Goal: Task Accomplishment & Management: Manage account settings

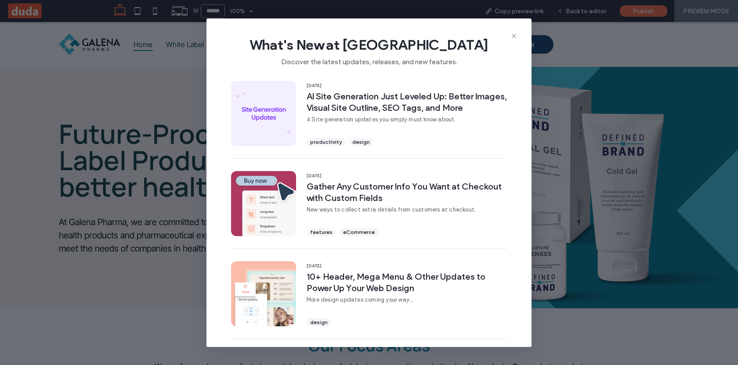
click at [509, 34] on div "What's New at Duda Discover the latest updates, releases, and new features." at bounding box center [369, 47] width 325 height 59
click at [515, 37] on icon at bounding box center [514, 36] width 7 height 7
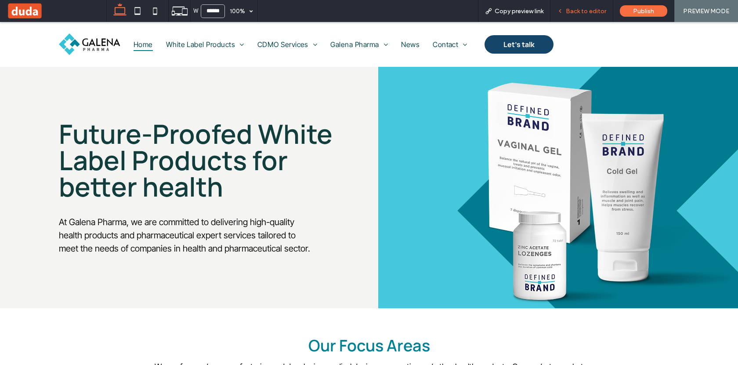
click at [603, 15] on div "Back to editor" at bounding box center [582, 11] width 63 height 22
click at [581, 11] on span "Back to editor" at bounding box center [586, 10] width 40 height 7
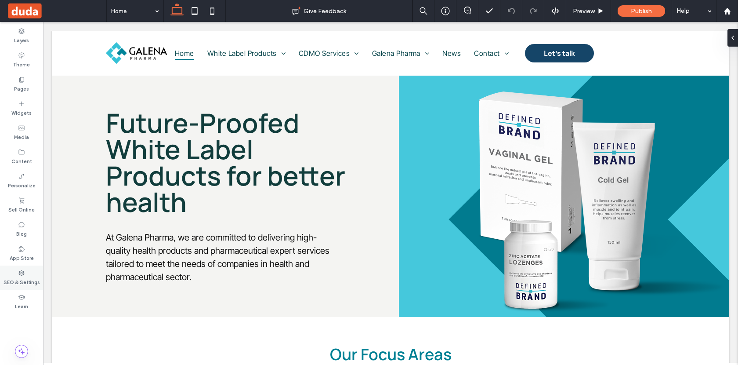
click at [26, 277] on label "SEO & Settings" at bounding box center [22, 281] width 36 height 10
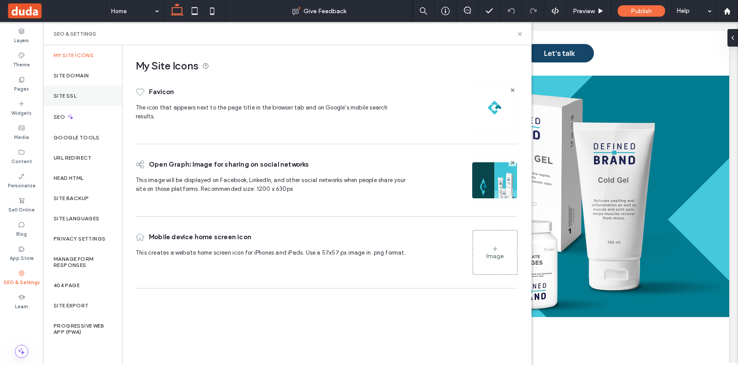
click at [99, 95] on div "Site SSL" at bounding box center [82, 96] width 79 height 20
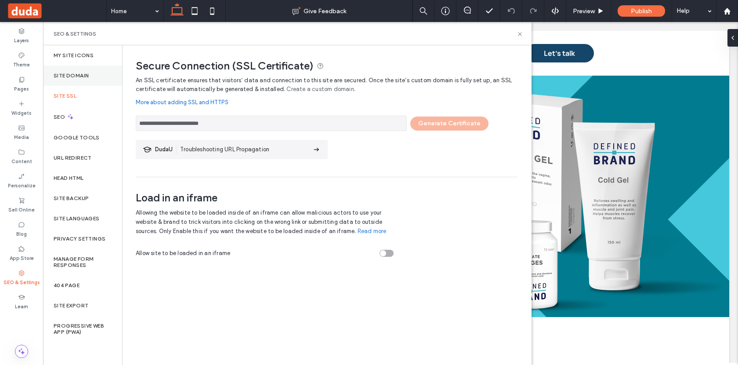
click at [95, 77] on div "Site Domain" at bounding box center [82, 75] width 79 height 20
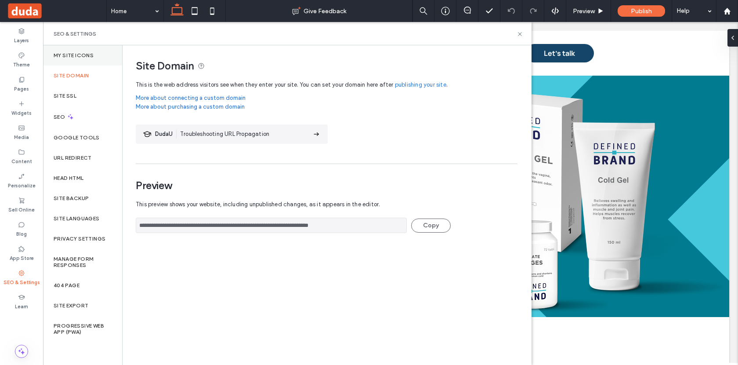
click at [91, 58] on div "My Site Icons" at bounding box center [82, 55] width 79 height 20
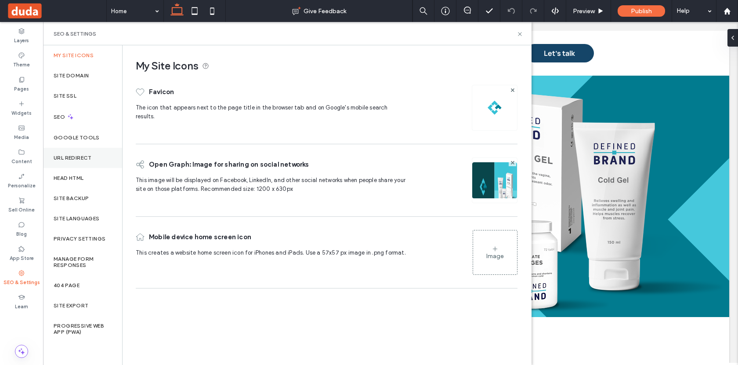
click at [89, 156] on label "URL Redirect" at bounding box center [73, 158] width 38 height 6
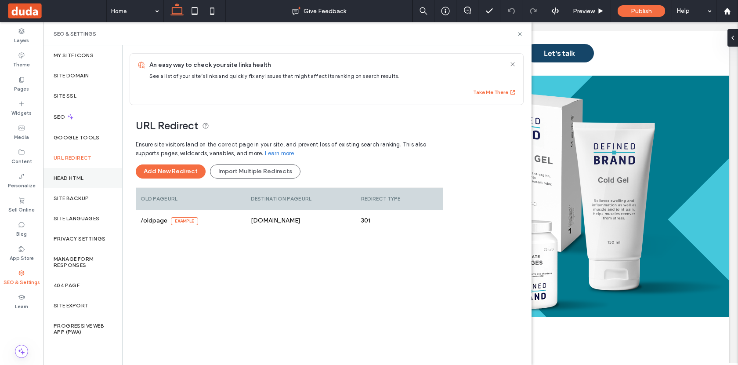
click at [89, 178] on div "Head HTML" at bounding box center [82, 178] width 79 height 20
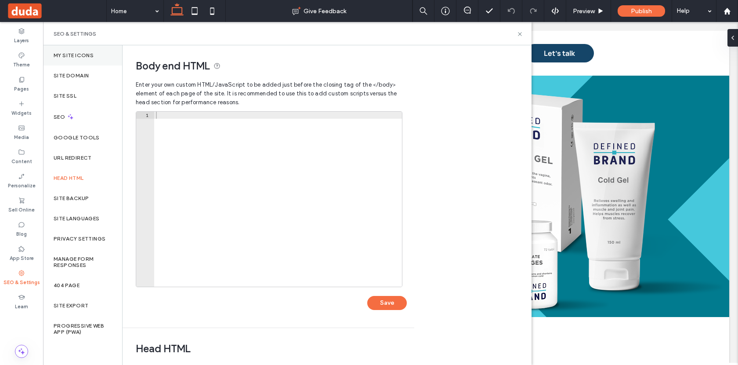
click at [89, 56] on label "My Site Icons" at bounding box center [74, 55] width 40 height 6
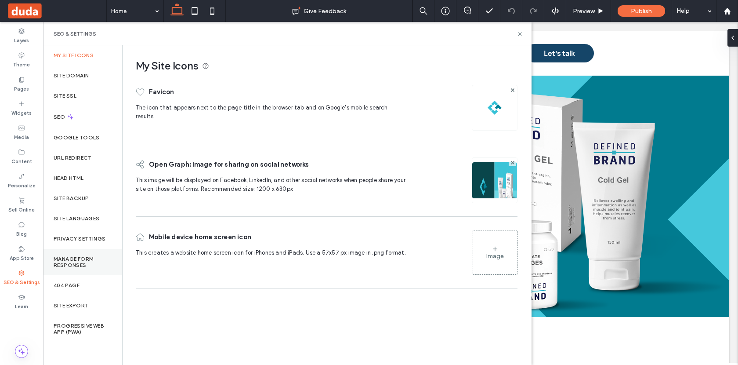
click at [88, 265] on label "Manage Form Responses" at bounding box center [83, 262] width 58 height 12
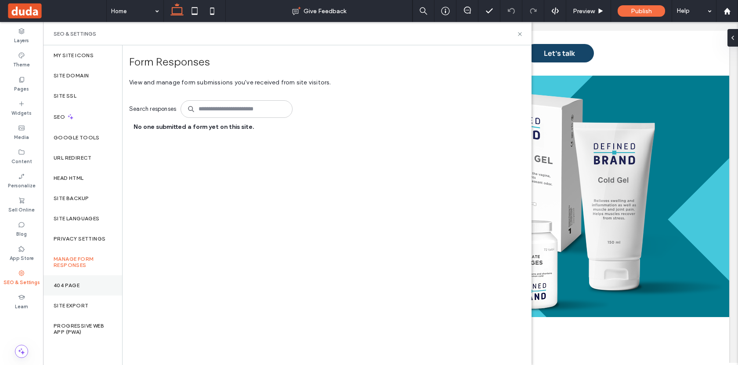
click at [87, 287] on div "404 Page" at bounding box center [82, 285] width 79 height 20
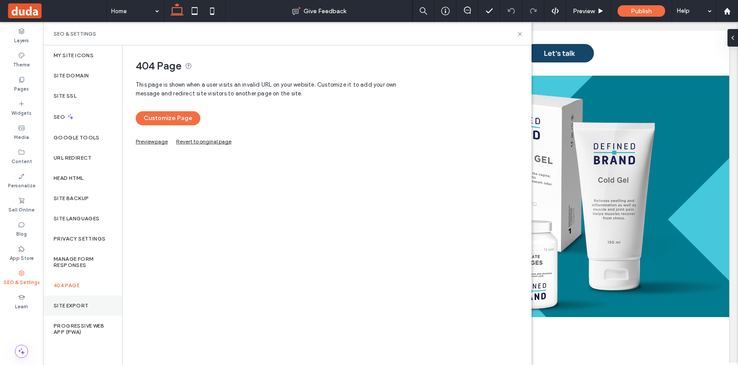
click at [89, 309] on div "Site Export" at bounding box center [82, 305] width 79 height 20
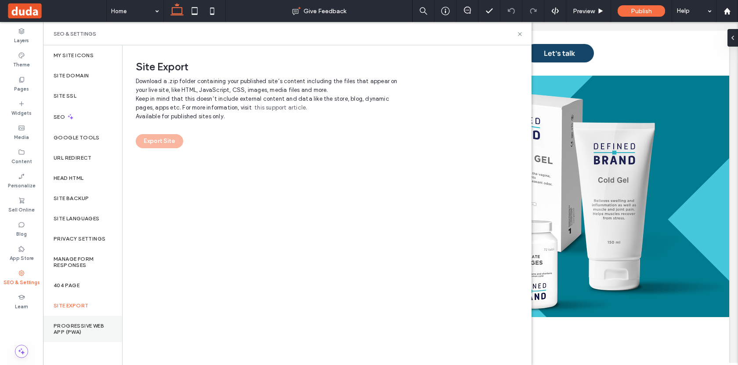
click at [89, 329] on label "Progressive Web App (PWA)" at bounding box center [83, 329] width 58 height 12
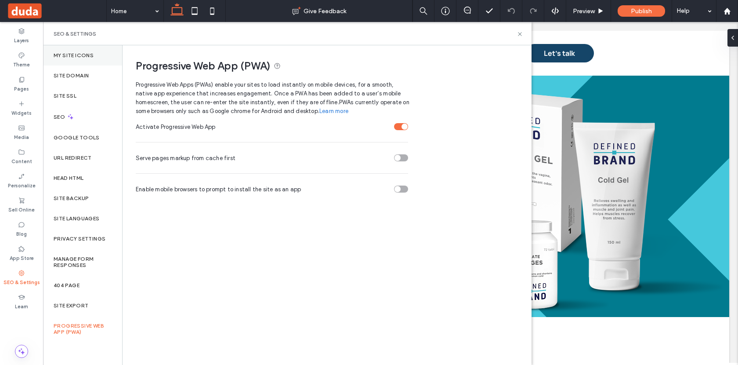
click at [95, 53] on div "My Site Icons" at bounding box center [82, 55] width 79 height 20
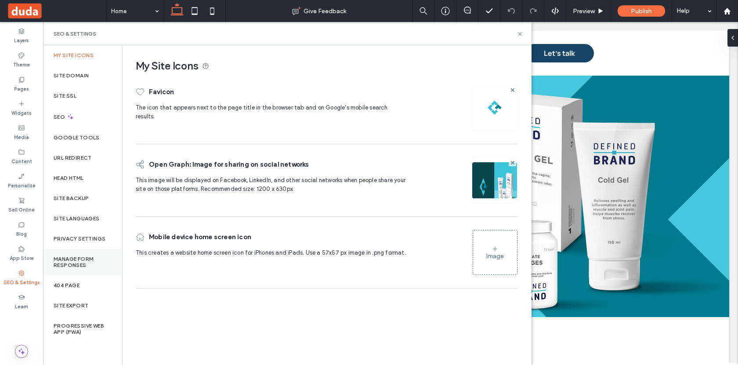
click at [87, 259] on label "Manage Form Responses" at bounding box center [83, 262] width 58 height 12
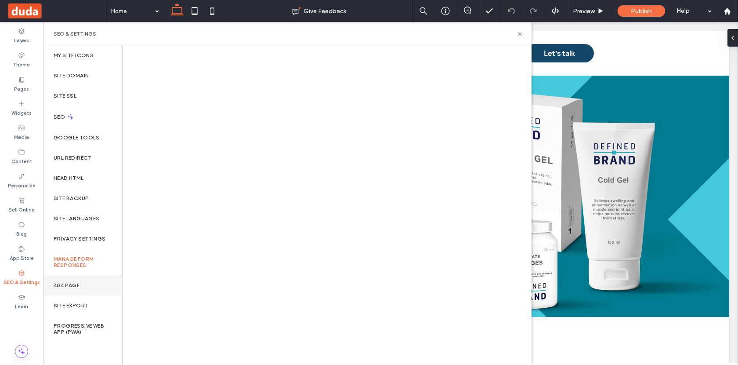
click at [87, 283] on div "404 Page" at bounding box center [82, 285] width 79 height 20
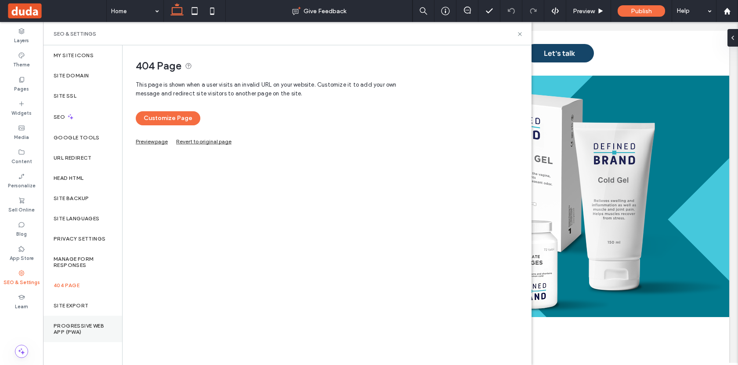
click at [87, 325] on label "Progressive Web App (PWA)" at bounding box center [83, 329] width 58 height 12
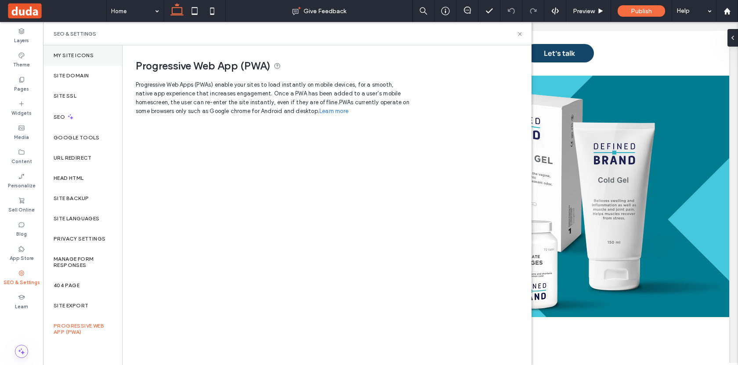
click at [93, 45] on div "My Site Icons" at bounding box center [82, 55] width 79 height 20
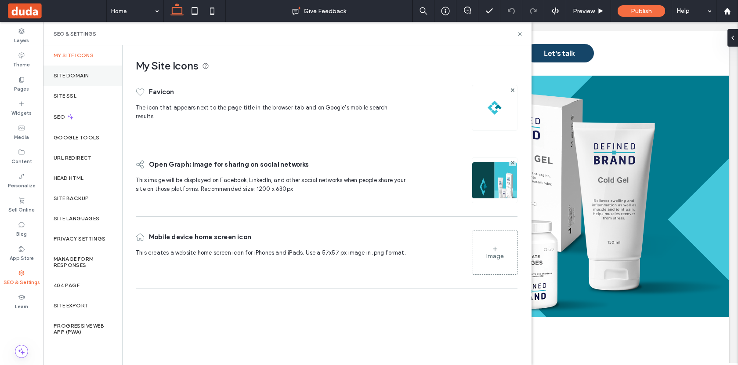
click at [91, 70] on div "Site Domain" at bounding box center [82, 75] width 79 height 20
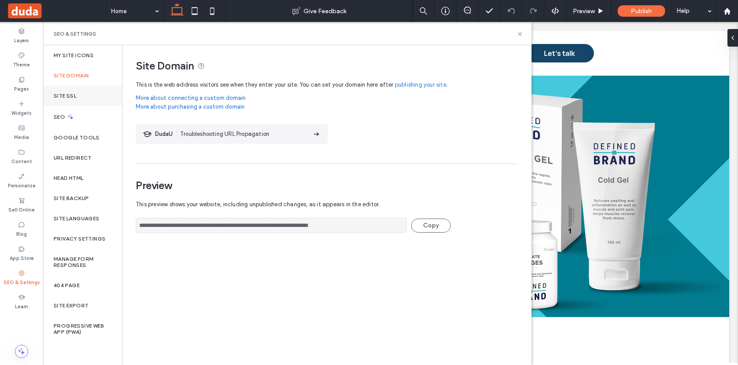
click at [91, 91] on div "Site SSL" at bounding box center [82, 96] width 79 height 20
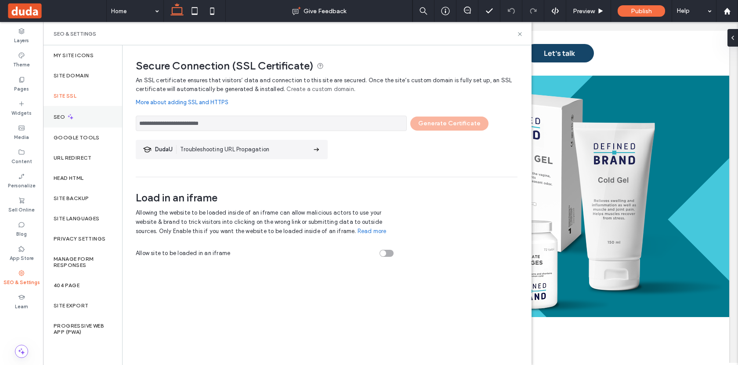
click at [90, 111] on div "SEO" at bounding box center [82, 117] width 79 height 22
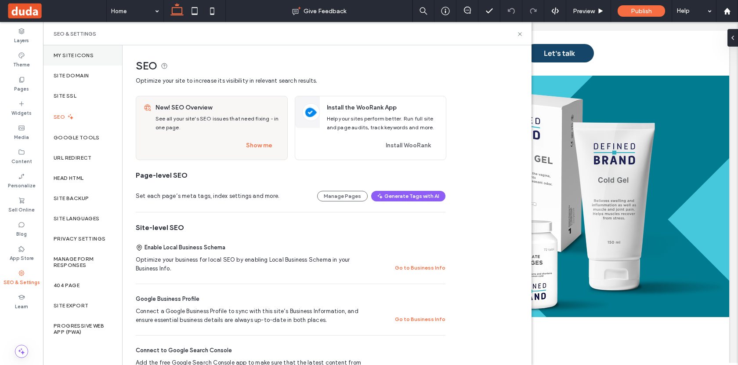
click at [89, 56] on label "My Site Icons" at bounding box center [74, 55] width 40 height 6
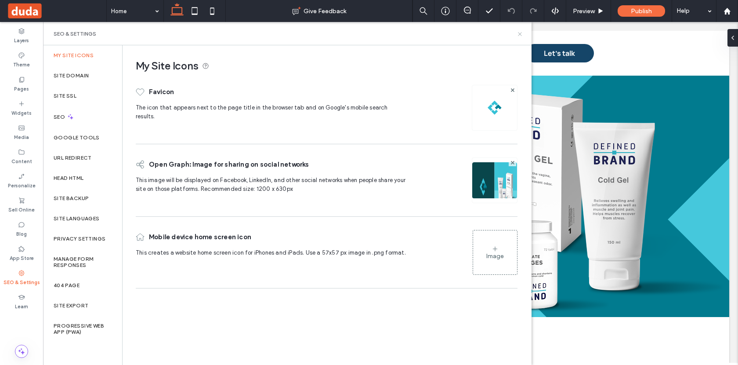
click at [521, 33] on icon at bounding box center [520, 34] width 7 height 7
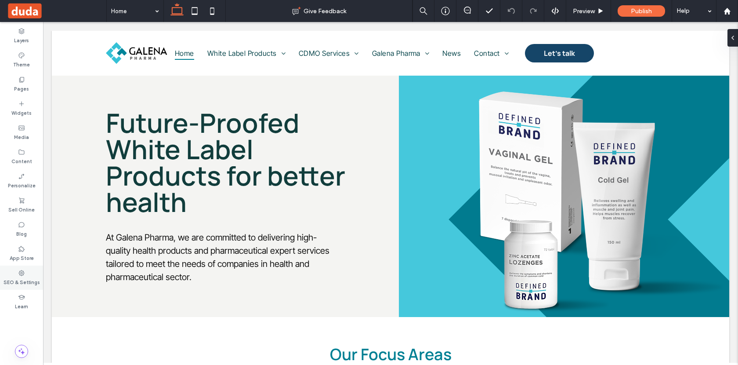
click at [32, 281] on label "SEO & Settings" at bounding box center [22, 281] width 36 height 10
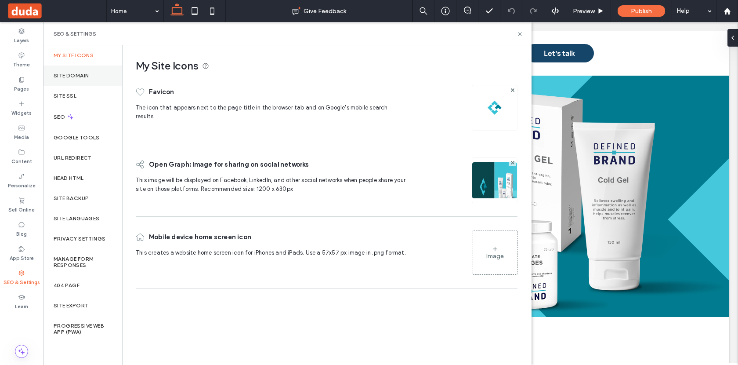
click at [91, 81] on div "Site Domain" at bounding box center [82, 75] width 79 height 20
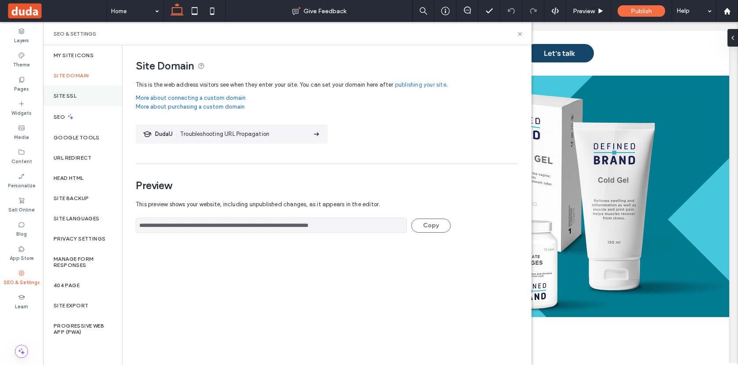
click at [90, 95] on div "Site SSL" at bounding box center [82, 96] width 79 height 20
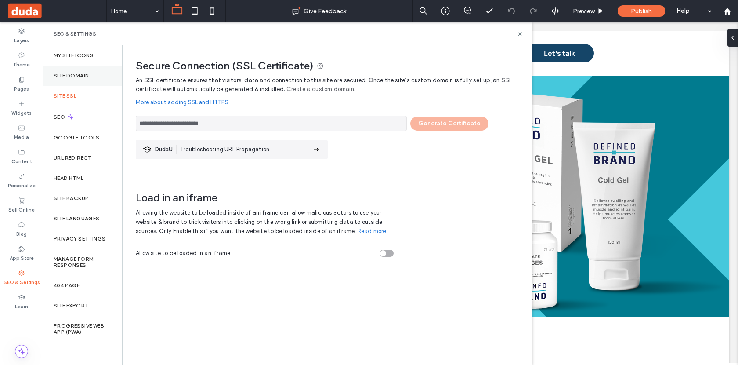
click at [95, 73] on div "Site Domain" at bounding box center [82, 75] width 79 height 20
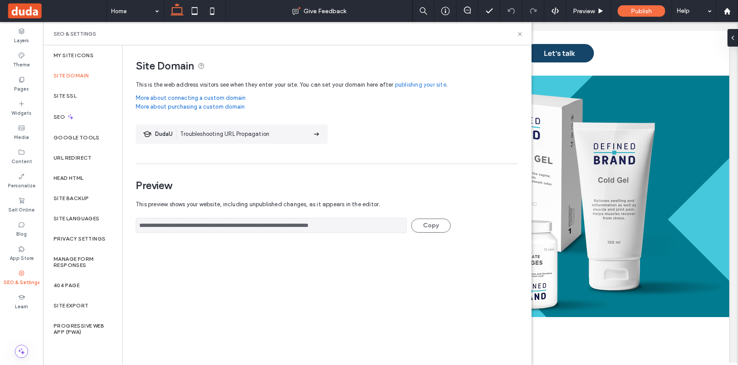
click at [192, 99] on link "More about connecting a custom domain" at bounding box center [327, 98] width 382 height 9
click at [96, 96] on div "Site SSL" at bounding box center [82, 96] width 79 height 20
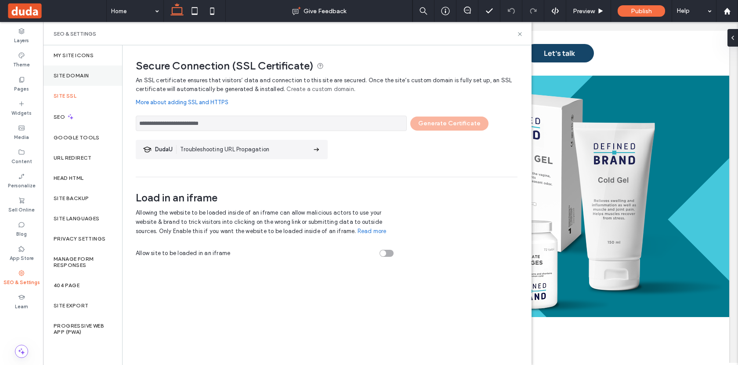
click at [98, 78] on div "Site Domain" at bounding box center [82, 75] width 79 height 20
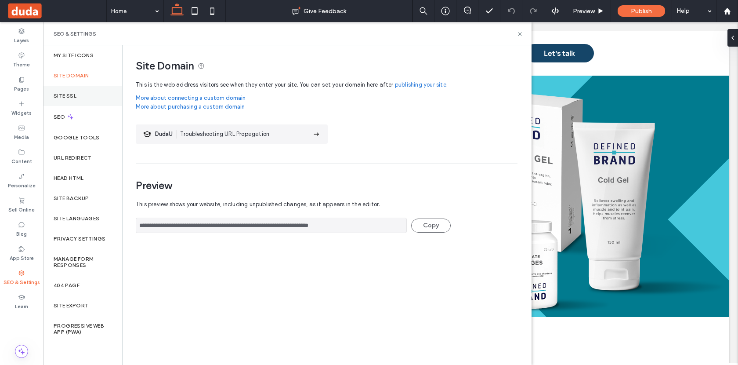
click at [95, 99] on div "Site SSL" at bounding box center [82, 96] width 79 height 20
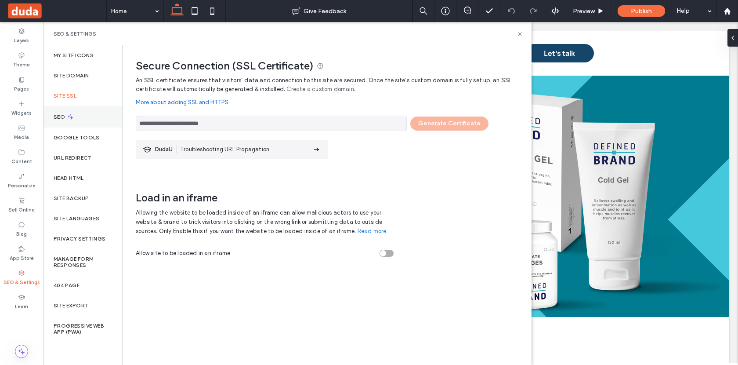
click at [100, 119] on div "SEO" at bounding box center [82, 117] width 79 height 22
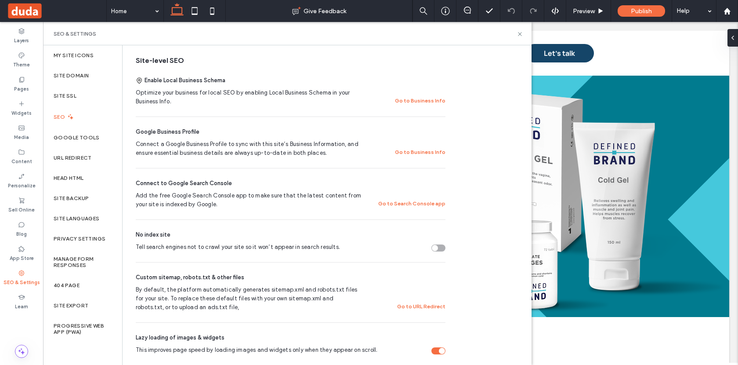
scroll to position [167, 0]
click at [415, 306] on button "Go to URL Redirect" at bounding box center [421, 306] width 48 height 11
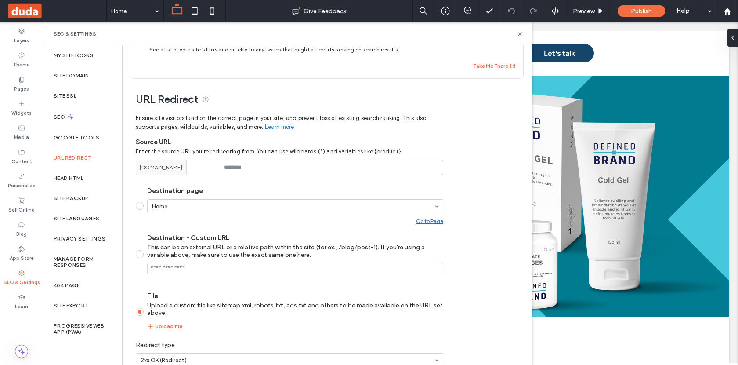
scroll to position [0, 0]
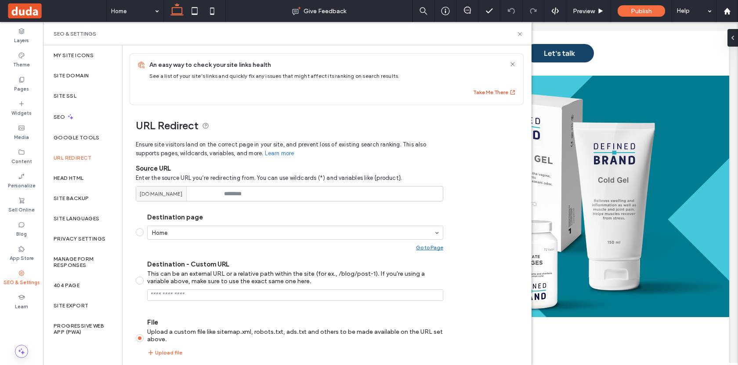
click at [502, 91] on button "Take Me There" at bounding box center [494, 92] width 43 height 11
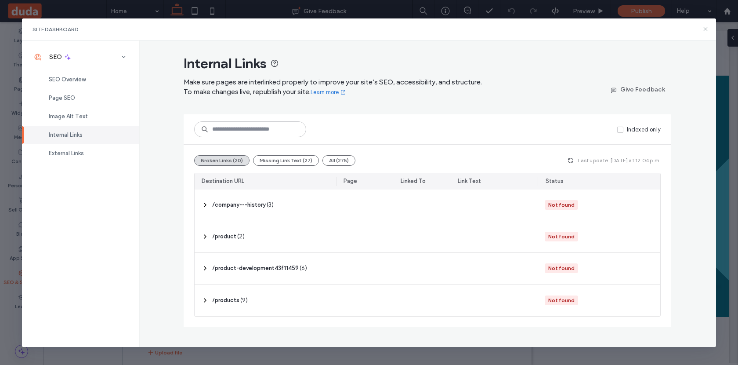
click at [706, 31] on icon at bounding box center [705, 28] width 7 height 7
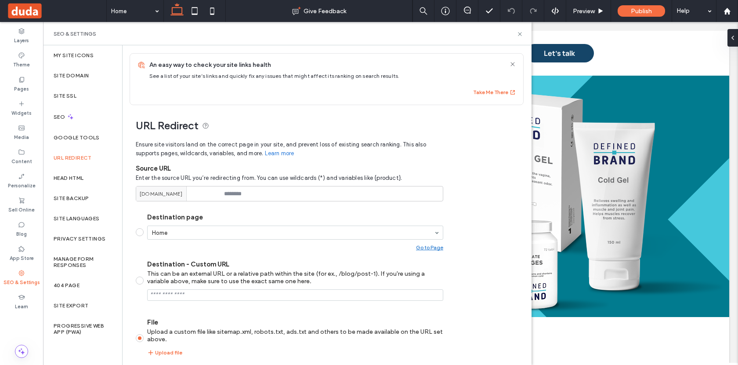
click at [503, 201] on div "URL Redirect Ensure site visitors land on the correct page in your site, and pr…" at bounding box center [324, 266] width 402 height 322
click at [82, 116] on div "SEO" at bounding box center [82, 117] width 79 height 22
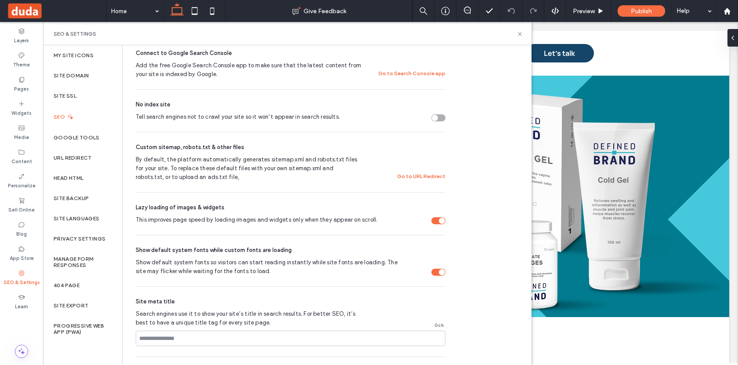
scroll to position [292, 0]
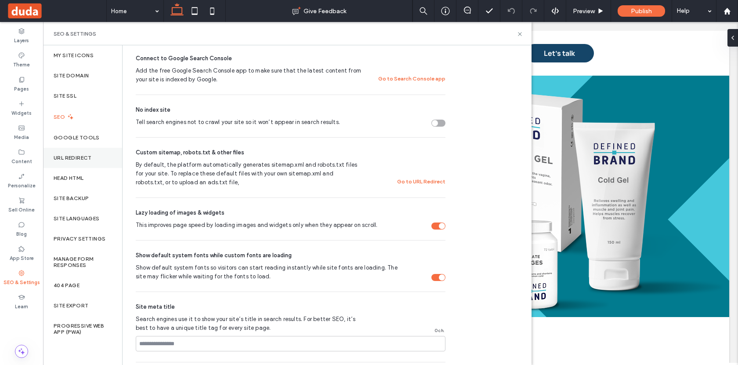
click at [81, 161] on div "URL Redirect" at bounding box center [82, 158] width 79 height 20
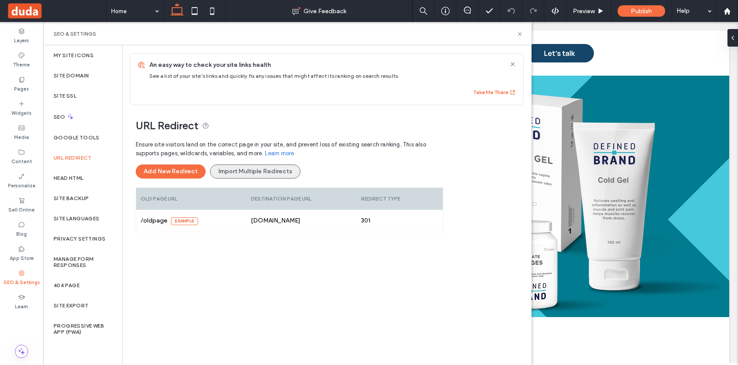
click at [230, 174] on button "Import Multiple Redirects" at bounding box center [255, 171] width 91 height 14
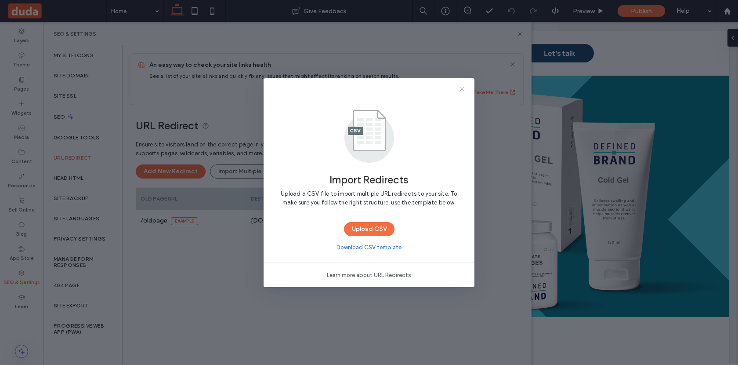
click at [463, 87] on use at bounding box center [462, 89] width 4 height 4
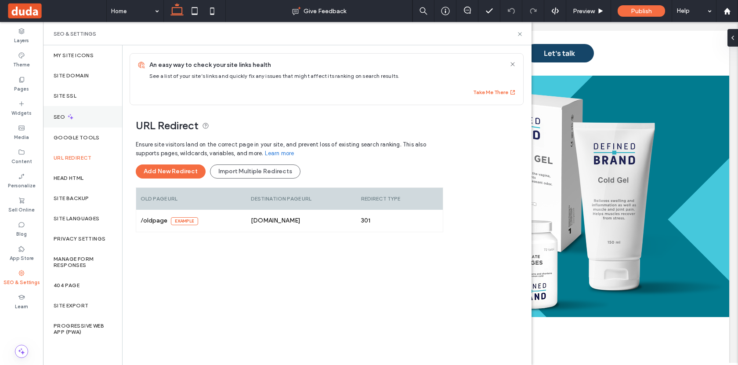
click at [77, 117] on div "SEO" at bounding box center [82, 117] width 79 height 22
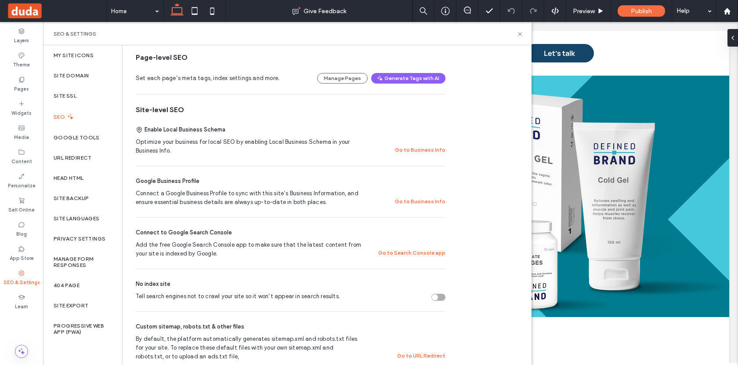
scroll to position [122, 0]
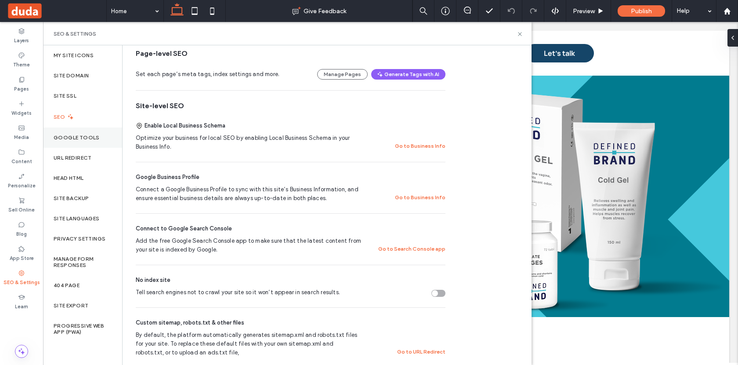
click at [95, 135] on label "Google Tools" at bounding box center [77, 138] width 46 height 6
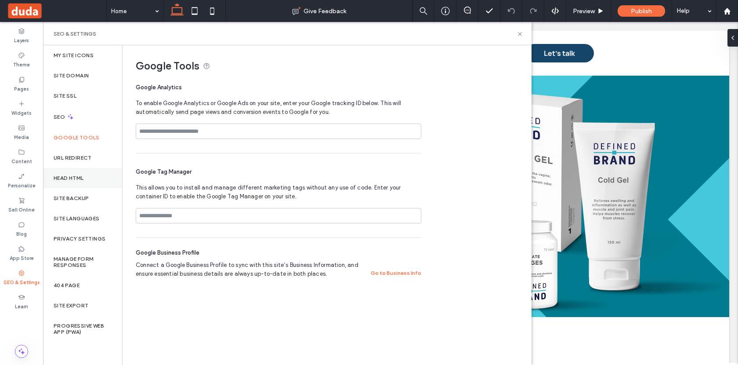
click at [101, 182] on div "Head HTML" at bounding box center [82, 178] width 79 height 20
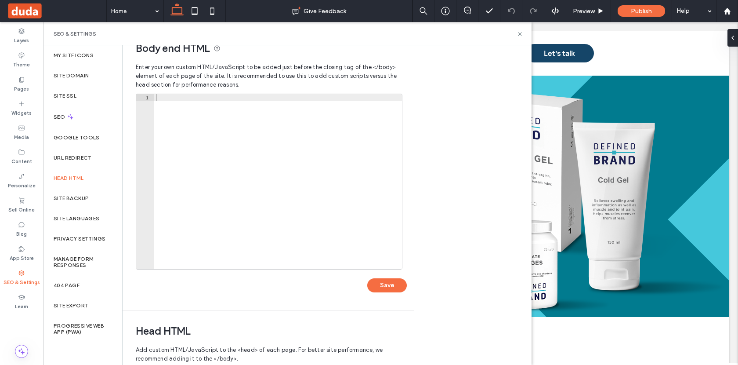
scroll to position [0, 0]
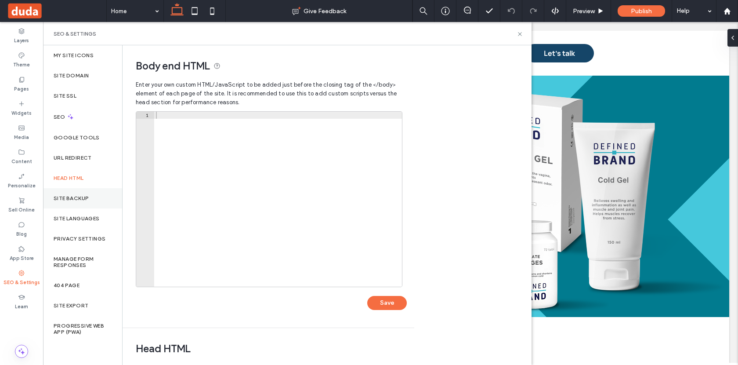
click at [105, 200] on div "Site Backup" at bounding box center [82, 198] width 79 height 20
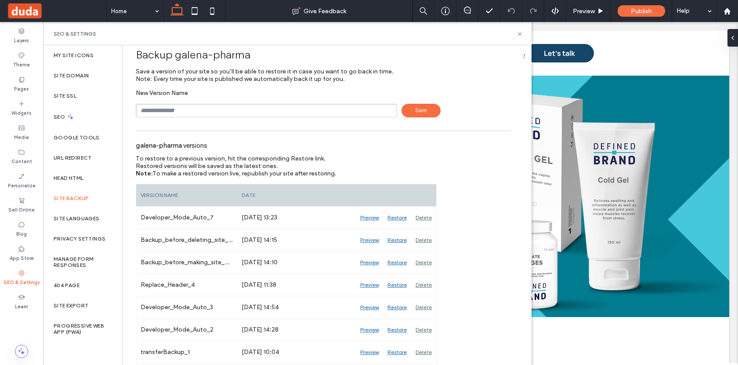
scroll to position [6, 0]
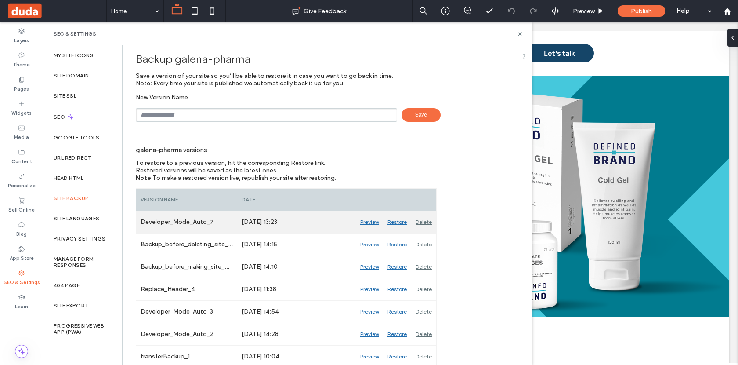
click at [372, 222] on div "Preview" at bounding box center [369, 222] width 27 height 22
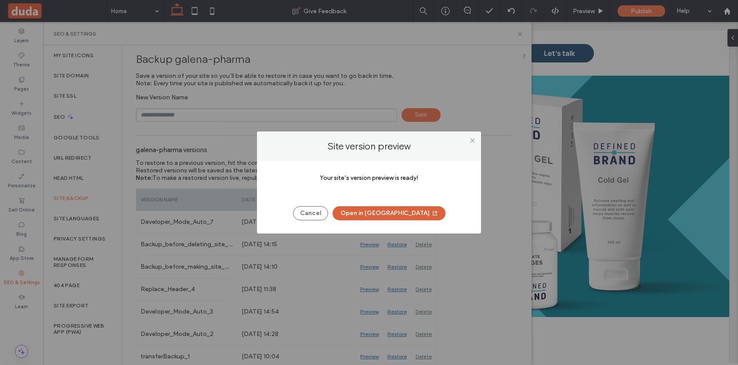
click at [418, 214] on button "Open in New Tab" at bounding box center [389, 213] width 113 height 14
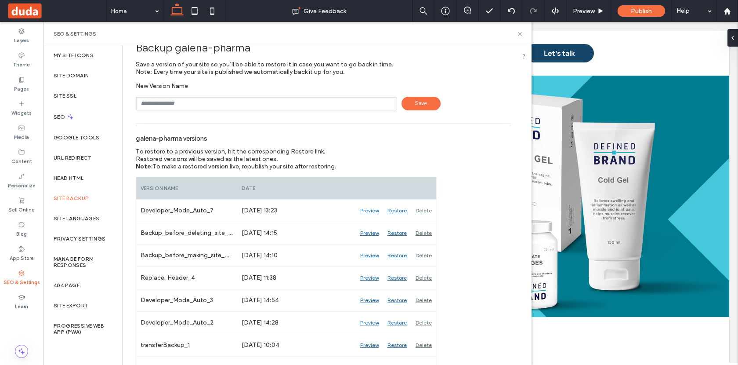
scroll to position [0, 0]
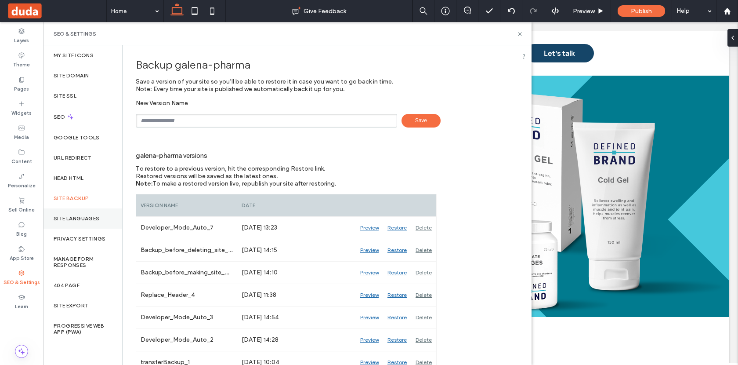
click at [100, 221] on label "Site Languages" at bounding box center [77, 218] width 46 height 6
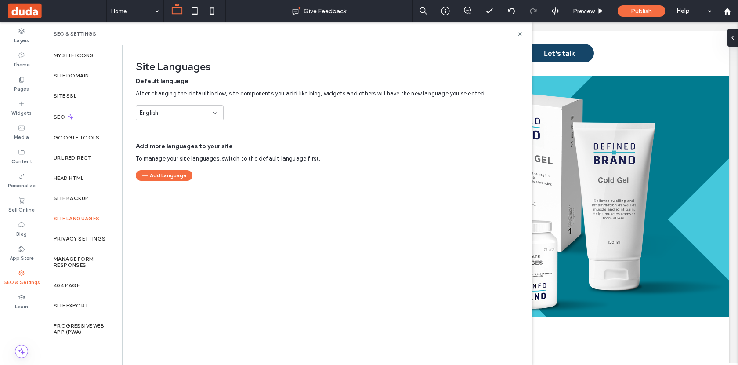
click at [128, 218] on div "Site Languages Default language After changing the default below, site componen…" at bounding box center [327, 204] width 408 height 319
click at [98, 236] on label "Privacy Settings" at bounding box center [80, 239] width 52 height 6
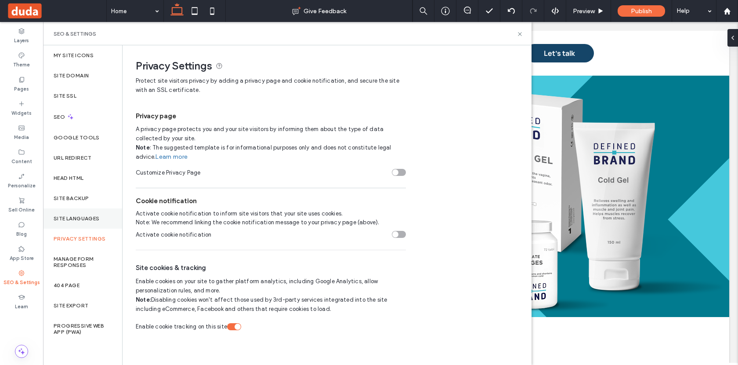
click at [99, 226] on div "Site Languages" at bounding box center [82, 218] width 79 height 20
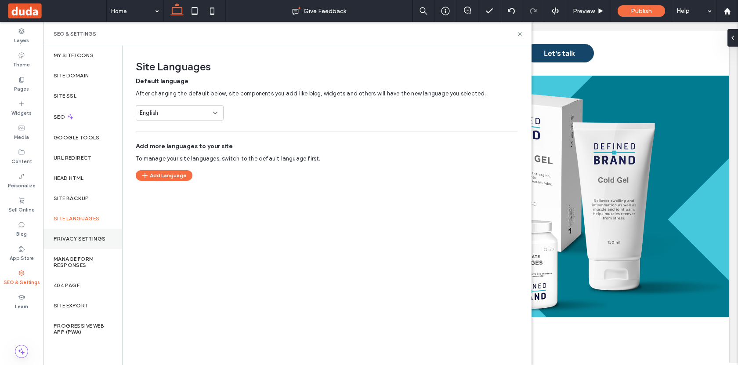
click at [99, 235] on div "Privacy Settings" at bounding box center [82, 239] width 79 height 20
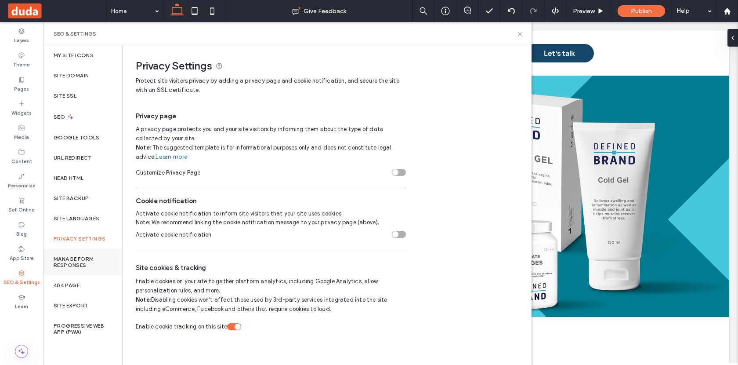
click at [100, 269] on div "Manage Form Responses" at bounding box center [82, 262] width 79 height 26
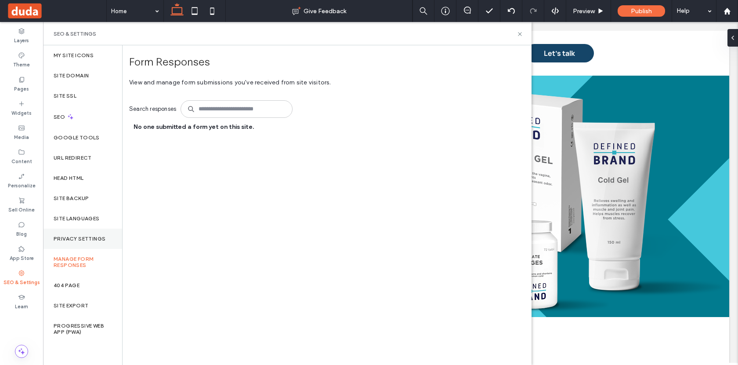
click at [97, 239] on label "Privacy Settings" at bounding box center [80, 239] width 52 height 6
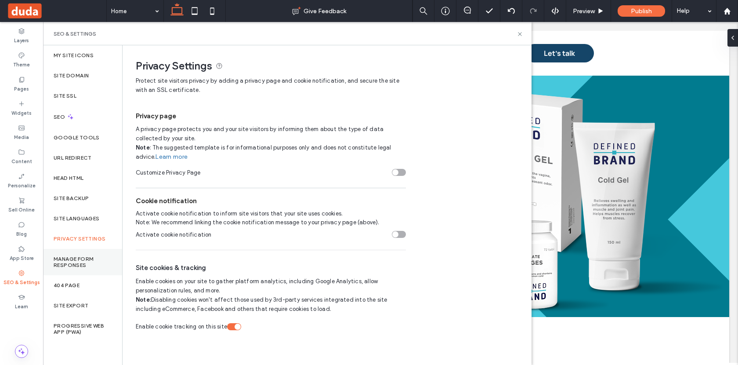
click at [104, 264] on label "Manage Form Responses" at bounding box center [83, 262] width 58 height 12
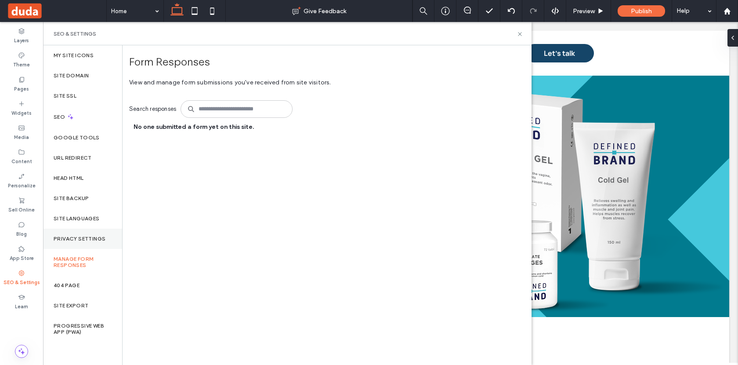
click at [103, 239] on label "Privacy Settings" at bounding box center [80, 239] width 52 height 6
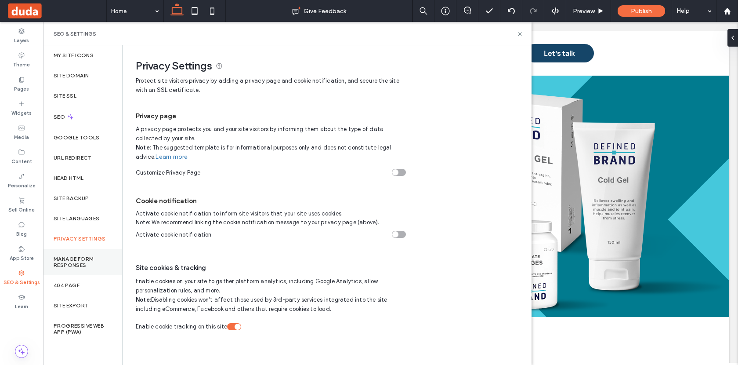
click at [89, 269] on div "Manage Form Responses" at bounding box center [82, 262] width 79 height 26
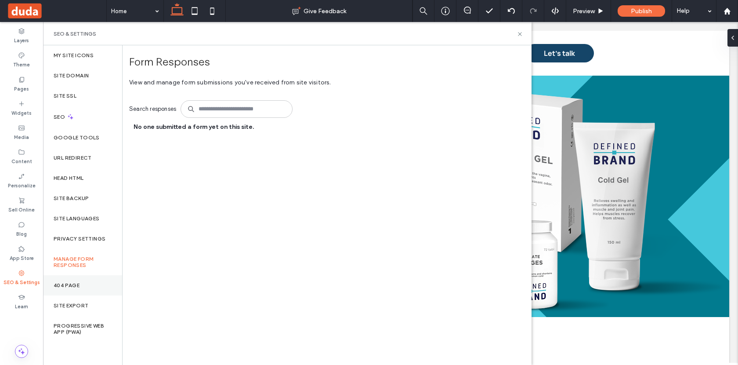
click at [98, 287] on div "404 Page" at bounding box center [82, 285] width 79 height 20
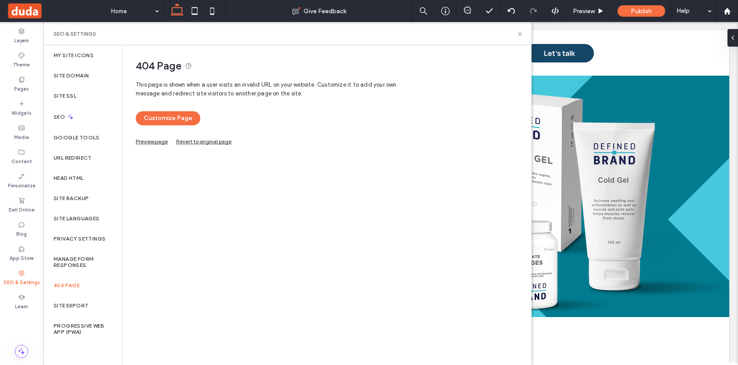
click at [152, 139] on link "Preview page" at bounding box center [152, 140] width 32 height 5
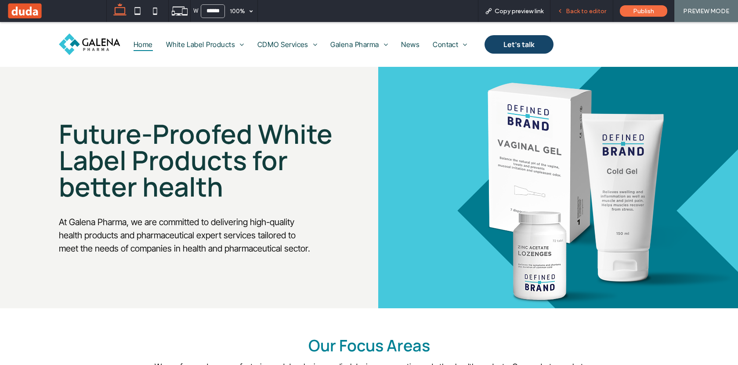
click at [585, 9] on span "Back to editor" at bounding box center [586, 10] width 40 height 7
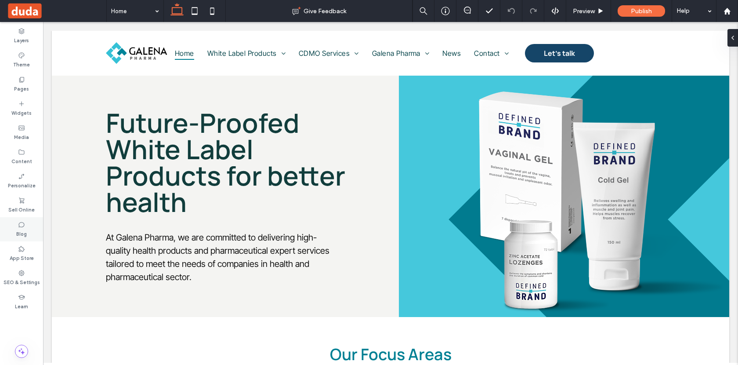
click at [23, 234] on label "Blog" at bounding box center [21, 233] width 11 height 10
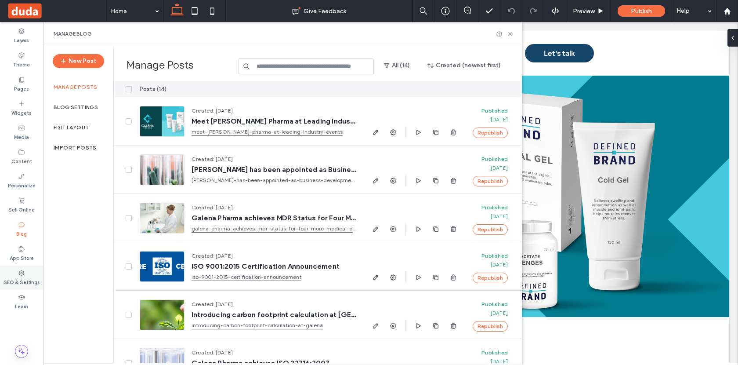
click at [25, 272] on div "SEO & Settings" at bounding box center [21, 277] width 43 height 24
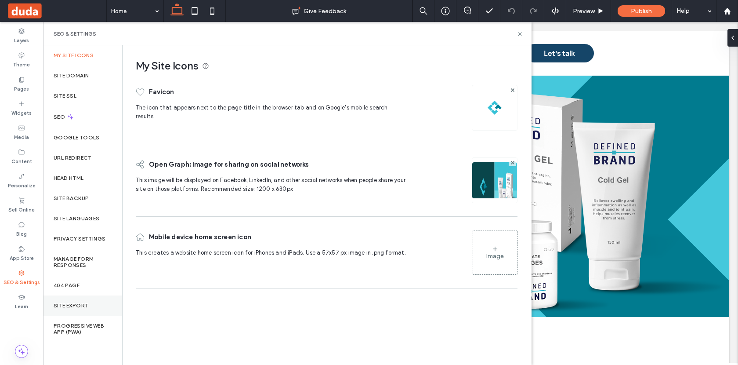
click at [89, 309] on div "Site Export" at bounding box center [82, 305] width 79 height 20
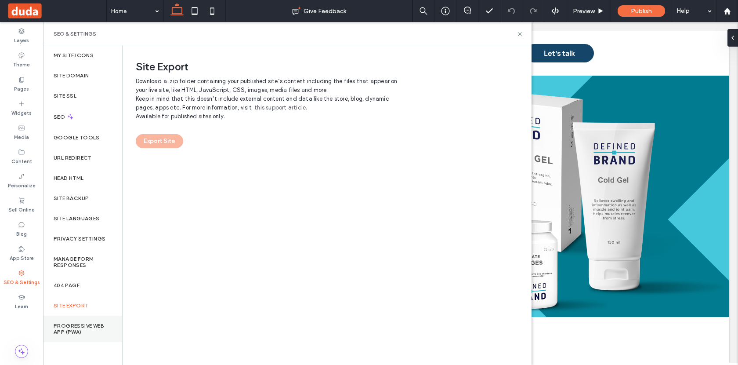
click at [94, 331] on label "Progressive Web App (PWA)" at bounding box center [83, 329] width 58 height 12
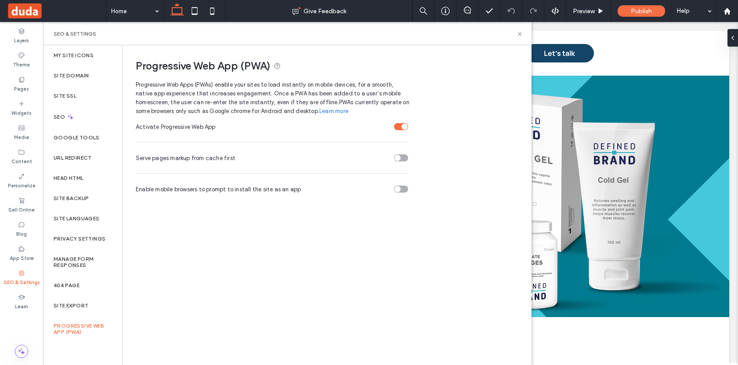
click at [401, 127] on div "toggle" at bounding box center [401, 126] width 14 height 7
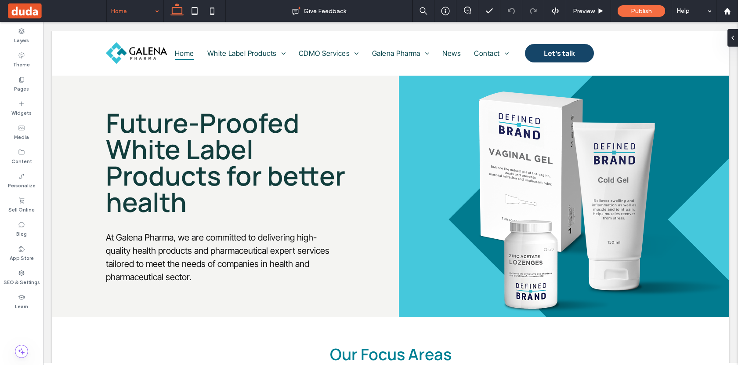
click at [29, 14] on span at bounding box center [57, 11] width 100 height 18
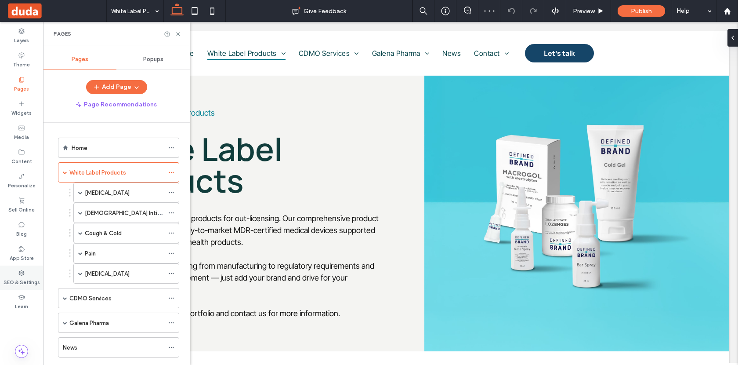
click at [17, 275] on div "SEO & Settings" at bounding box center [21, 277] width 43 height 24
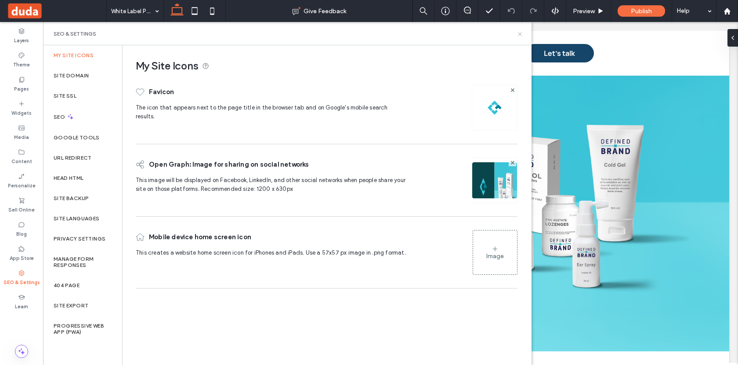
click at [520, 33] on use at bounding box center [520, 34] width 4 height 4
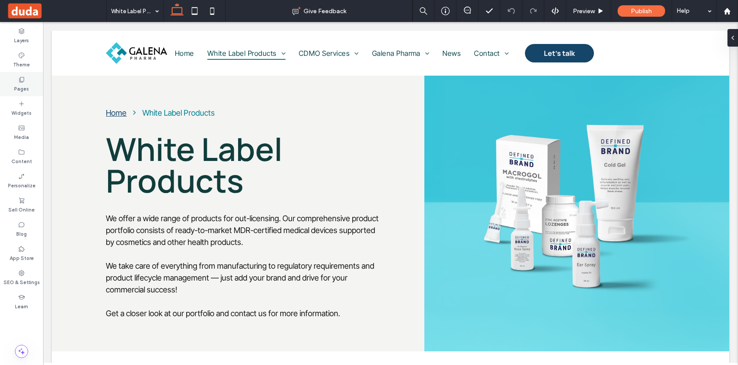
click at [27, 88] on label "Pages" at bounding box center [21, 88] width 15 height 10
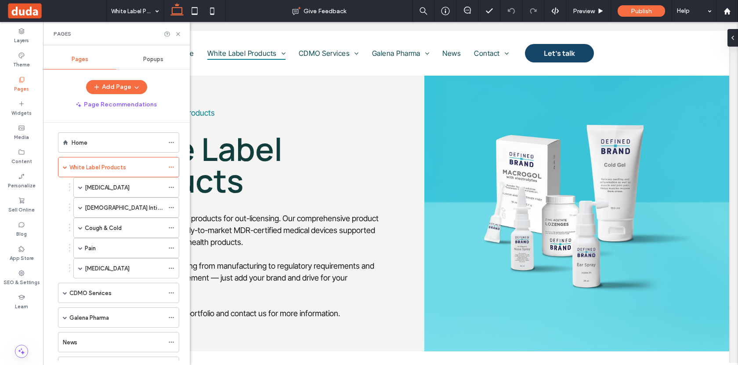
scroll to position [2, 0]
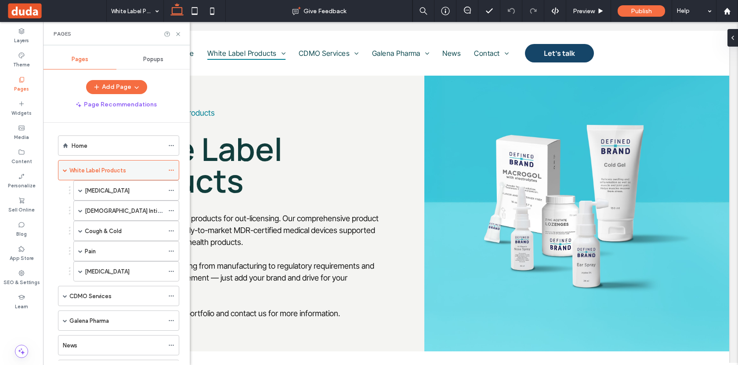
click at [171, 171] on icon at bounding box center [171, 170] width 6 height 6
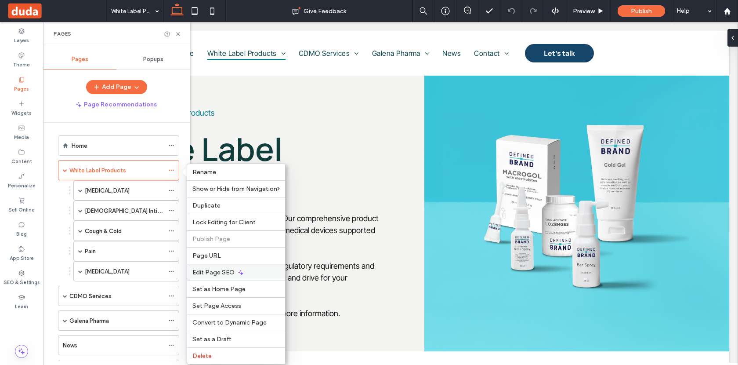
click at [259, 275] on div "Edit Page SEO" at bounding box center [236, 272] width 98 height 17
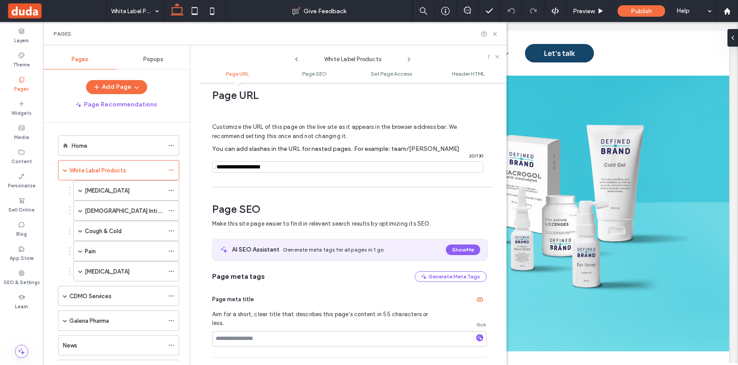
scroll to position [0, 0]
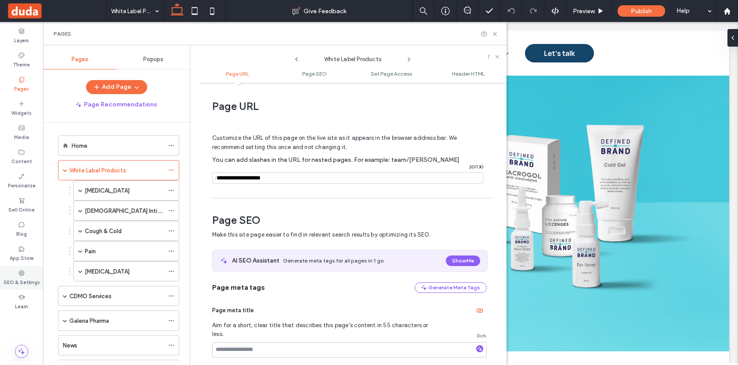
click at [27, 276] on label "SEO & Settings" at bounding box center [22, 281] width 36 height 10
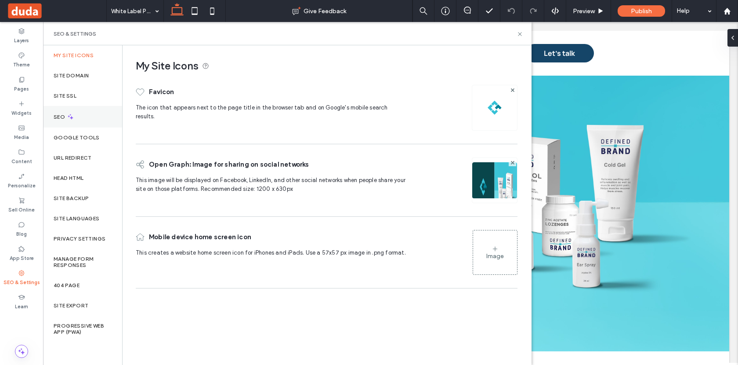
click at [93, 111] on div "SEO" at bounding box center [82, 117] width 79 height 22
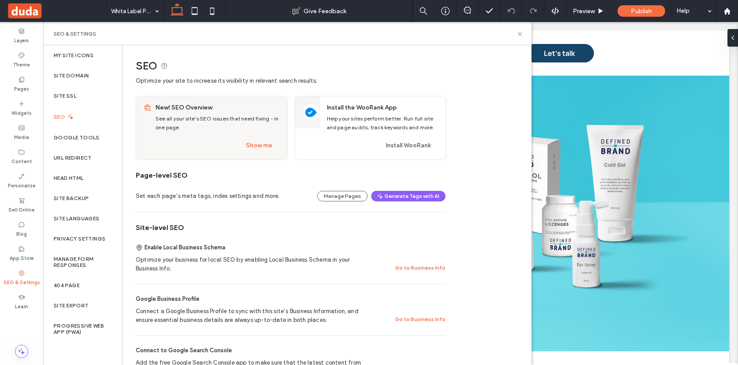
scroll to position [95, 0]
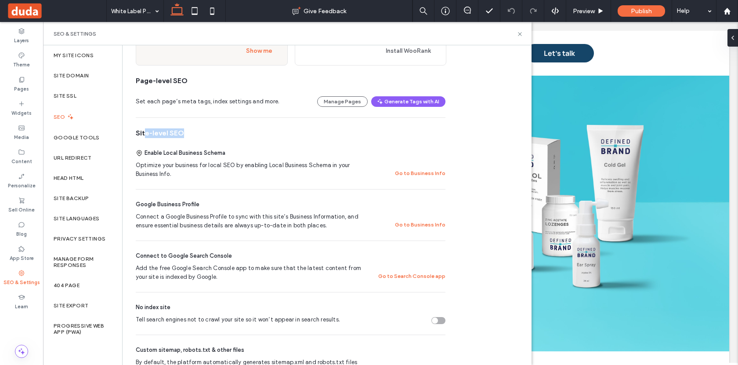
drag, startPoint x: 144, startPoint y: 136, endPoint x: 207, endPoint y: 135, distance: 62.9
click at [207, 135] on div "Site-level SEO" at bounding box center [291, 133] width 310 height 10
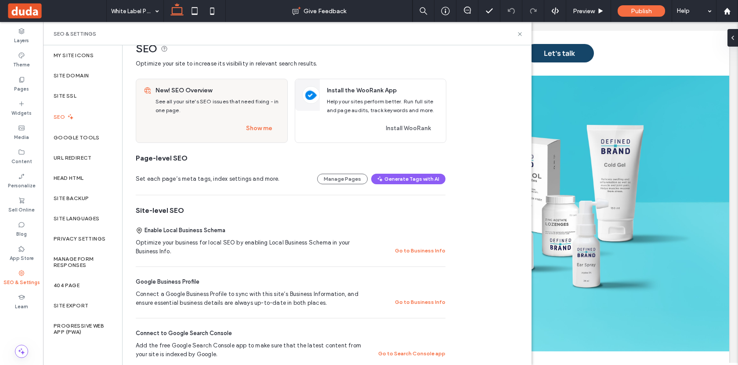
scroll to position [23, 0]
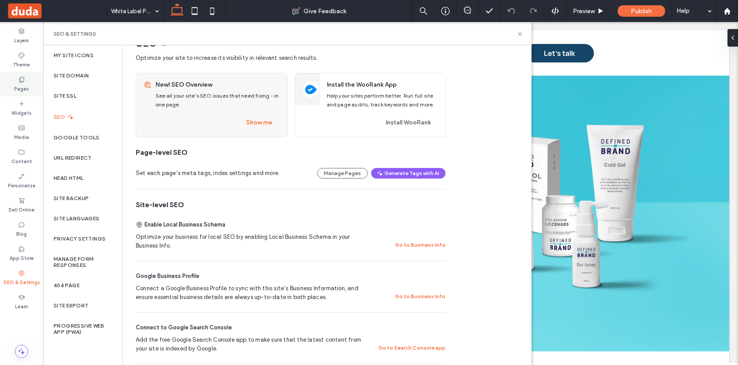
click at [25, 83] on label "Pages" at bounding box center [21, 88] width 15 height 10
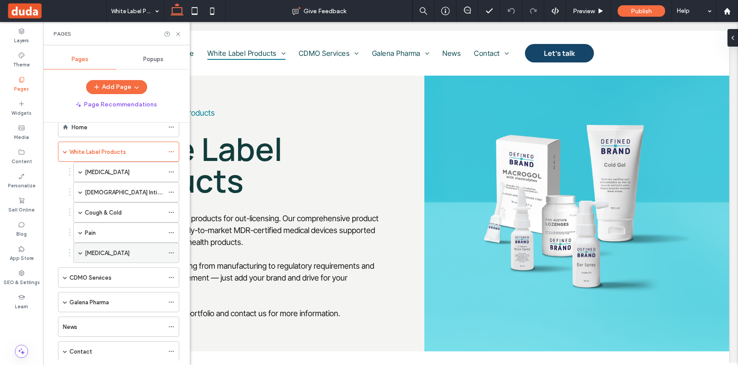
scroll to position [5, 0]
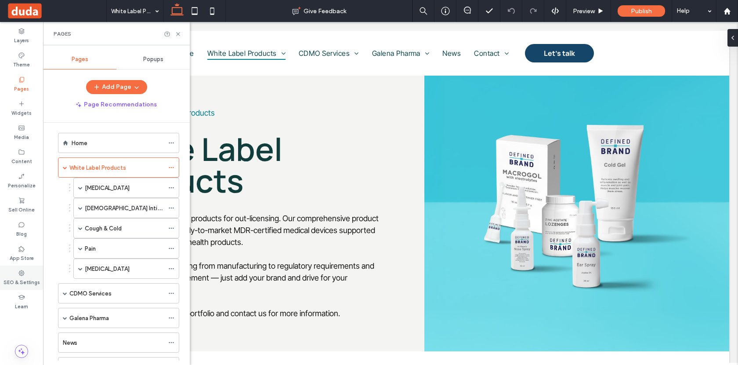
click at [16, 278] on label "SEO & Settings" at bounding box center [22, 281] width 36 height 10
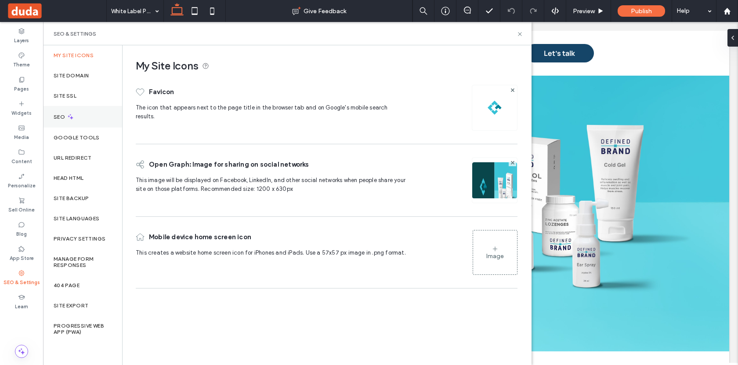
click at [84, 106] on div "SEO" at bounding box center [82, 117] width 79 height 22
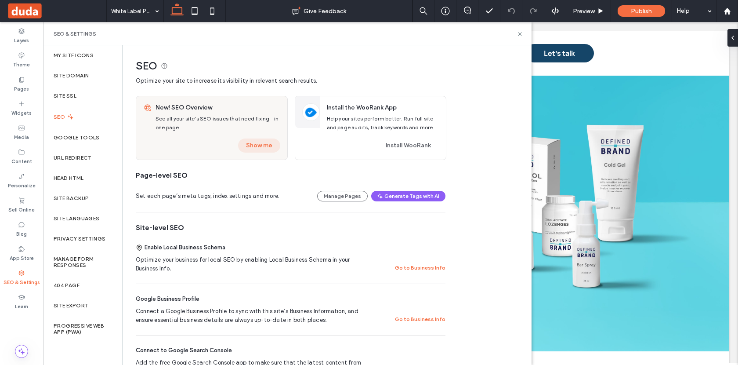
click at [269, 148] on button "Show me" at bounding box center [259, 145] width 42 height 14
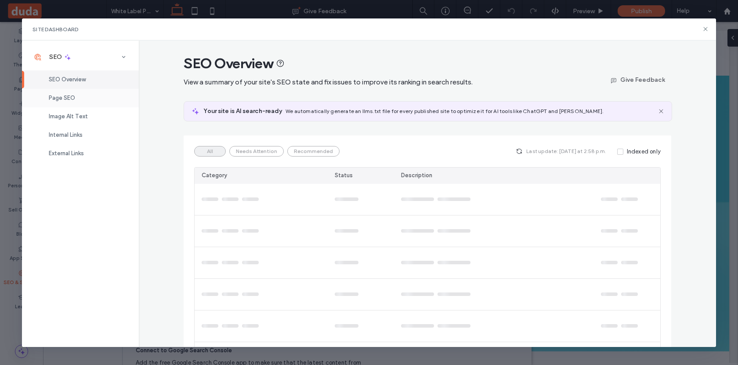
click at [98, 95] on div "Page SEO" at bounding box center [80, 98] width 117 height 18
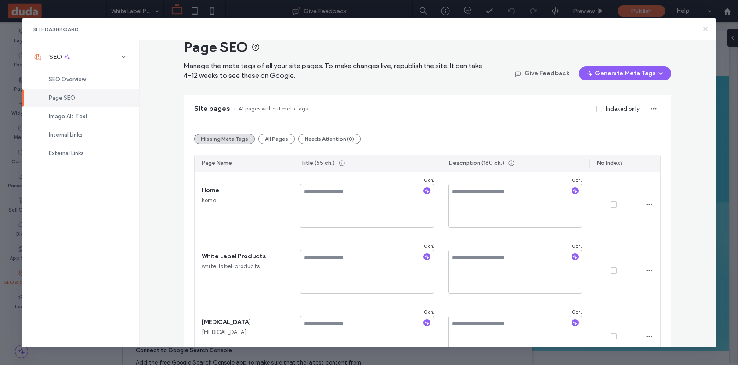
scroll to position [0, 0]
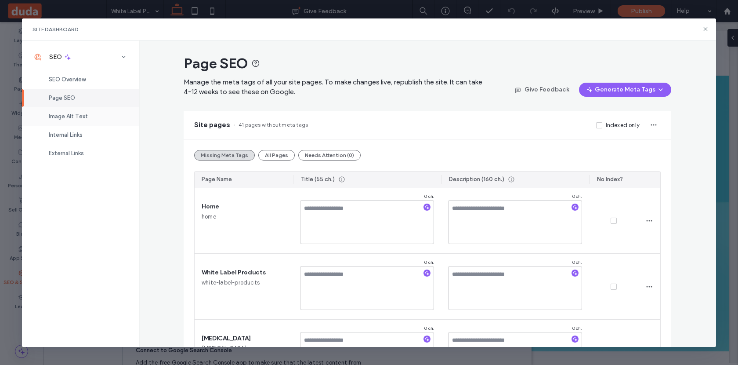
click at [98, 118] on div "Image Alt Text" at bounding box center [80, 116] width 117 height 18
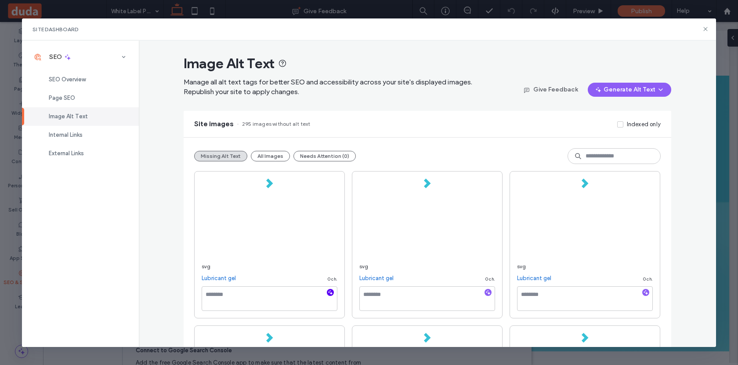
click at [331, 293] on use "button" at bounding box center [330, 292] width 5 height 5
type textarea "**********"
click at [491, 294] on icon "button" at bounding box center [488, 292] width 6 height 6
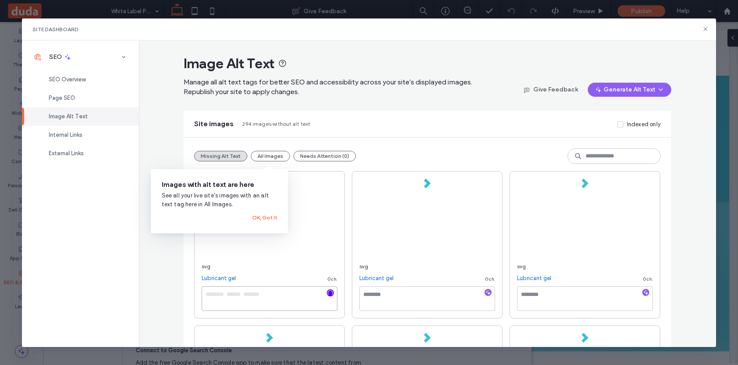
type textarea "**********"
click at [265, 218] on button "OK, Got It" at bounding box center [264, 217] width 25 height 11
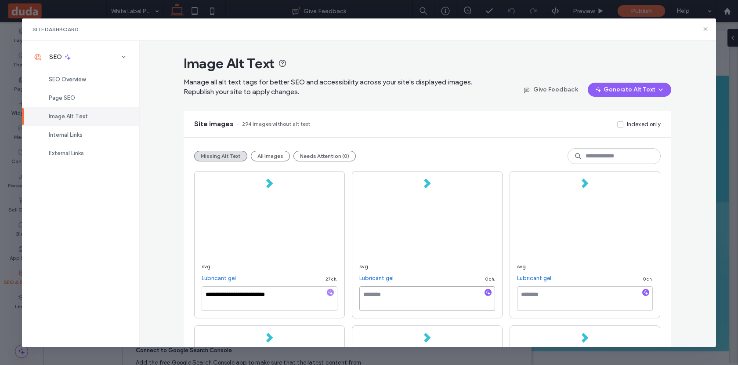
click at [360, 297] on textarea at bounding box center [428, 298] width 136 height 25
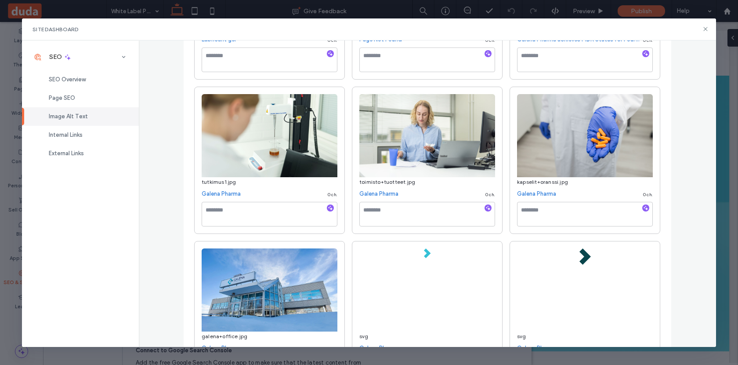
scroll to position [539, 0]
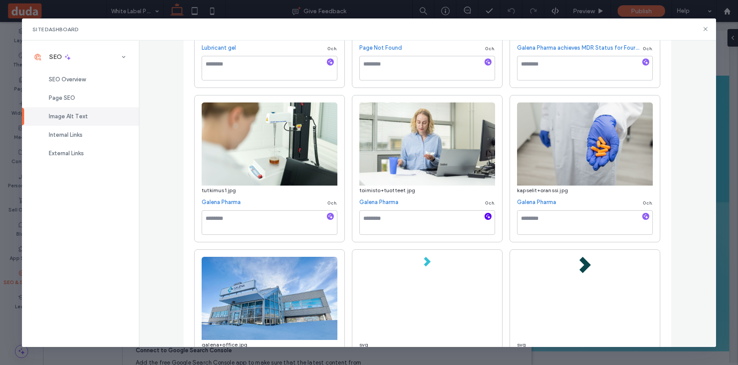
click at [487, 219] on icon "button" at bounding box center [488, 216] width 6 height 6
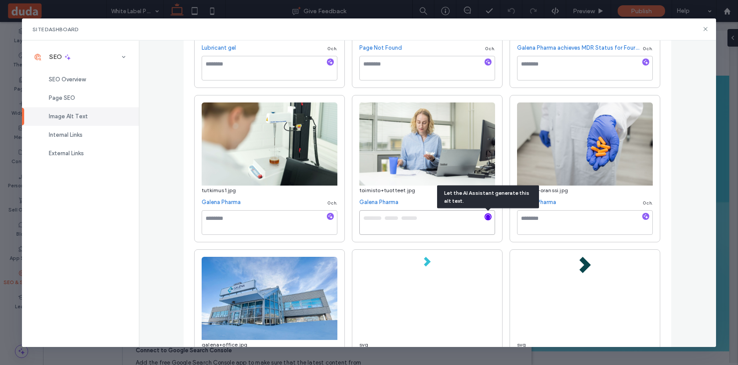
type textarea "**********"
click at [480, 230] on textarea "**********" at bounding box center [428, 222] width 136 height 25
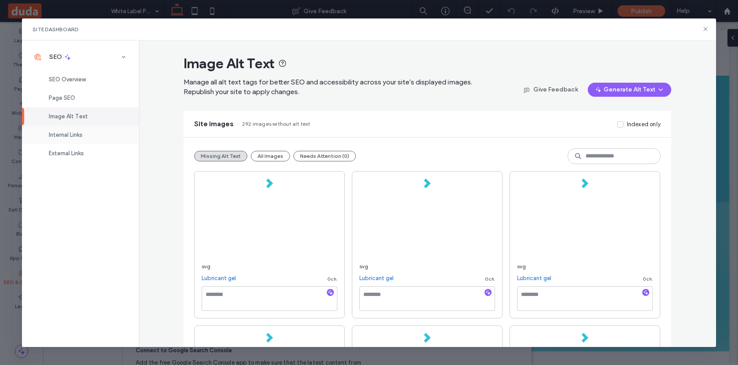
click at [87, 134] on div "Internal Links" at bounding box center [80, 135] width 117 height 18
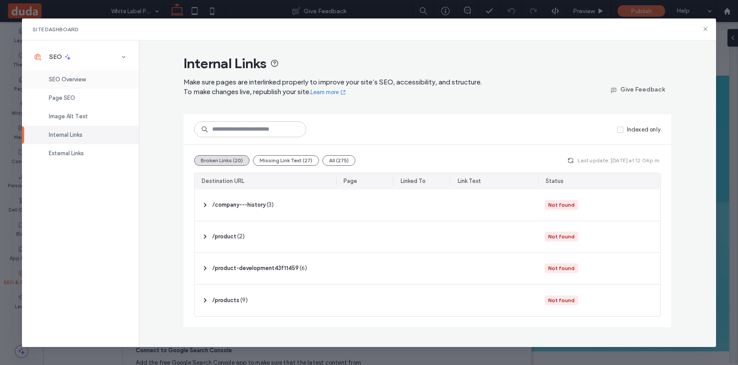
click at [101, 82] on div "SEO Overview" at bounding box center [80, 79] width 117 height 18
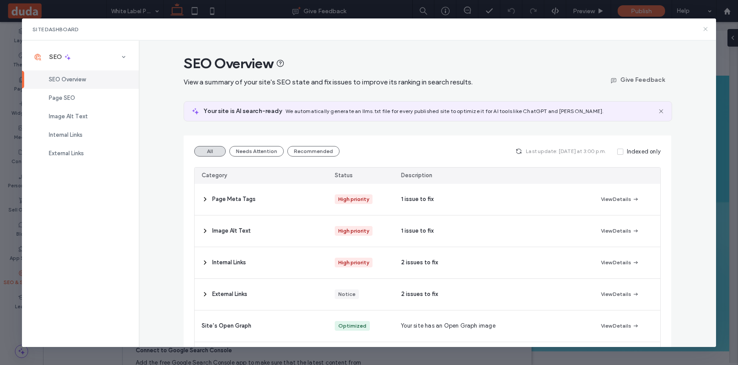
click at [706, 29] on icon at bounding box center [705, 28] width 7 height 7
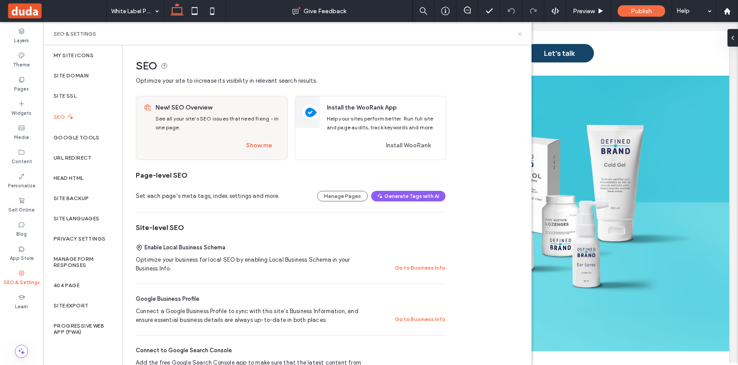
click at [518, 33] on icon at bounding box center [520, 34] width 7 height 7
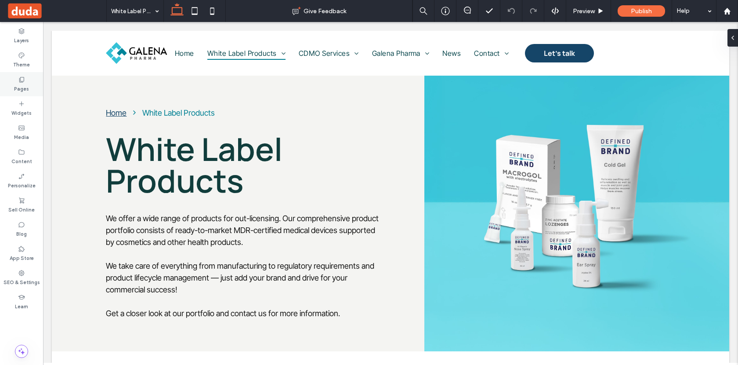
click at [26, 88] on label "Pages" at bounding box center [21, 88] width 15 height 10
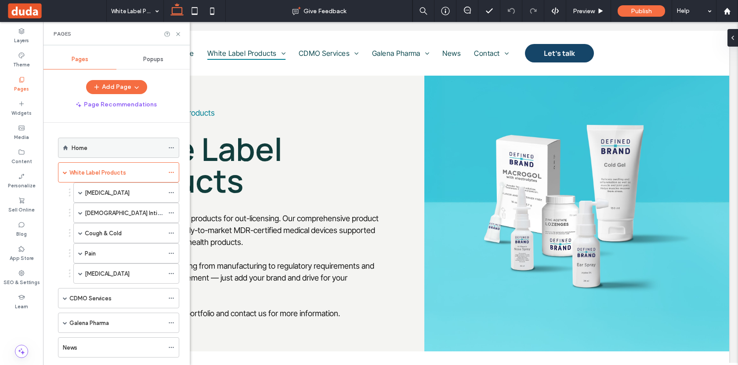
click at [171, 148] on use at bounding box center [171, 147] width 5 height 1
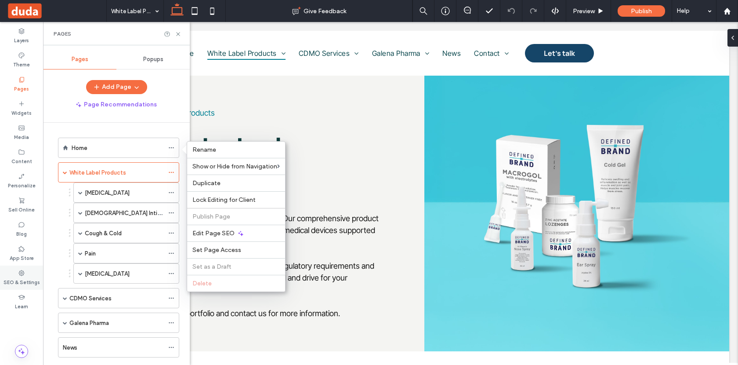
click at [18, 277] on label "SEO & Settings" at bounding box center [22, 281] width 36 height 10
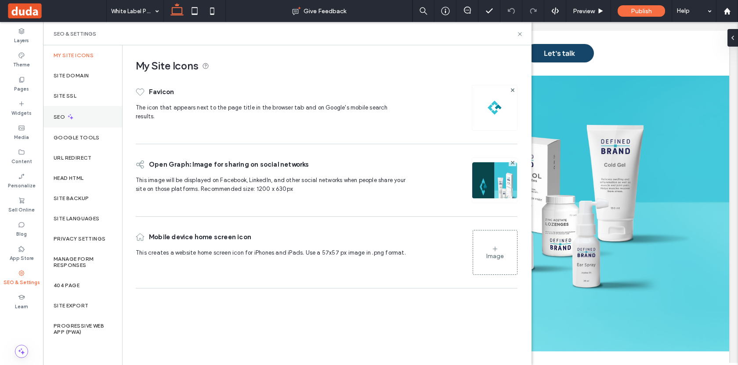
click at [91, 120] on div "SEO" at bounding box center [82, 117] width 79 height 22
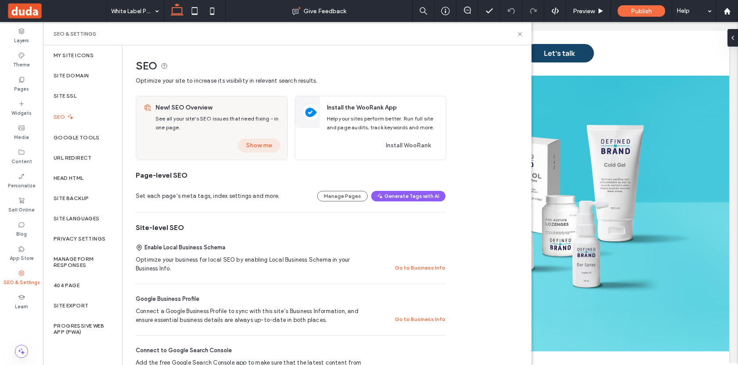
click at [260, 144] on button "Show me" at bounding box center [259, 145] width 42 height 14
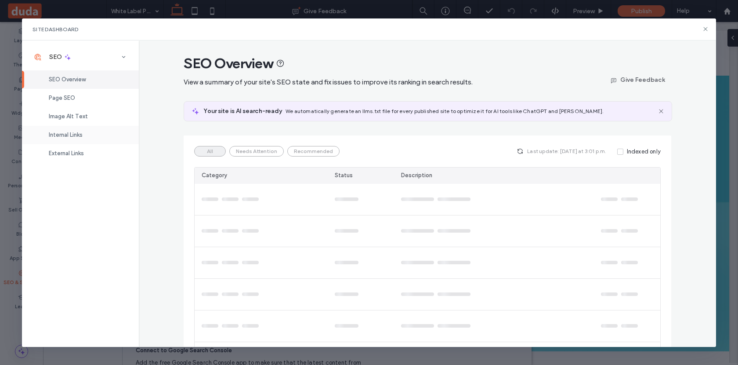
click at [92, 140] on div "Internal Links" at bounding box center [80, 135] width 117 height 18
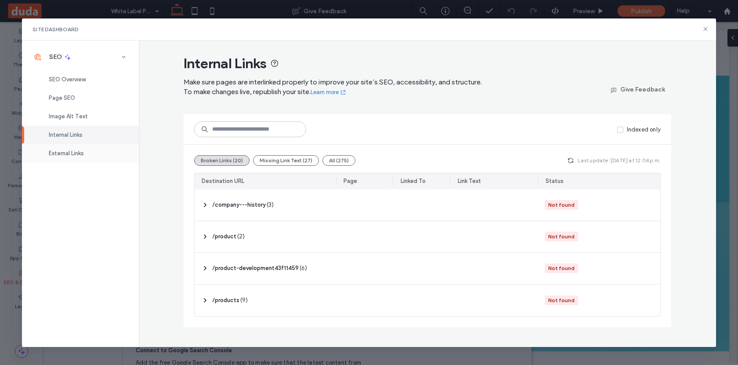
click at [85, 152] on div "External Links" at bounding box center [80, 153] width 117 height 18
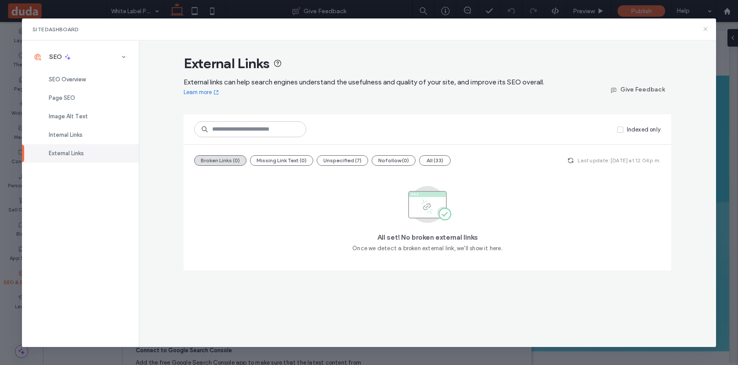
click at [705, 29] on use at bounding box center [706, 29] width 4 height 4
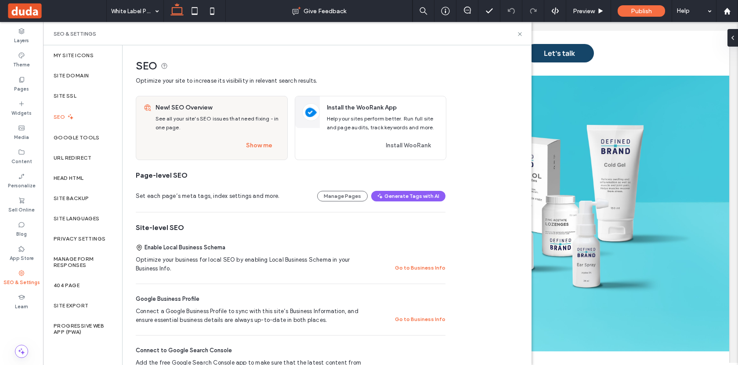
click at [32, 16] on span at bounding box center [57, 11] width 100 height 18
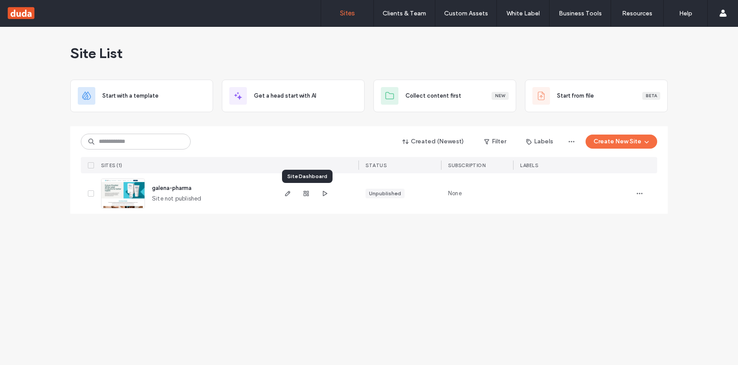
click at [306, 193] on use "button" at bounding box center [306, 193] width 5 height 5
click at [289, 194] on icon "button" at bounding box center [287, 193] width 7 height 7
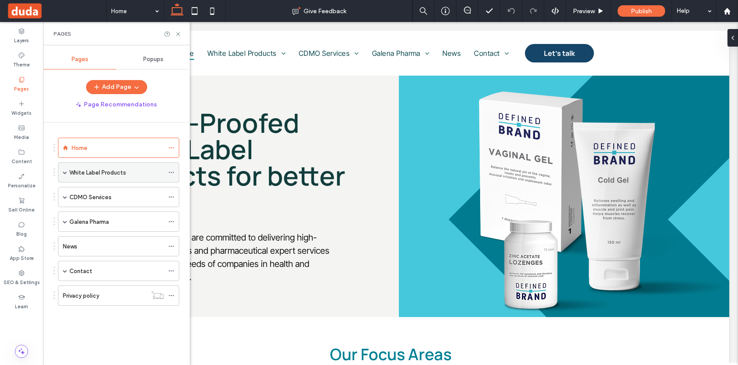
click at [66, 173] on span at bounding box center [65, 172] width 4 height 4
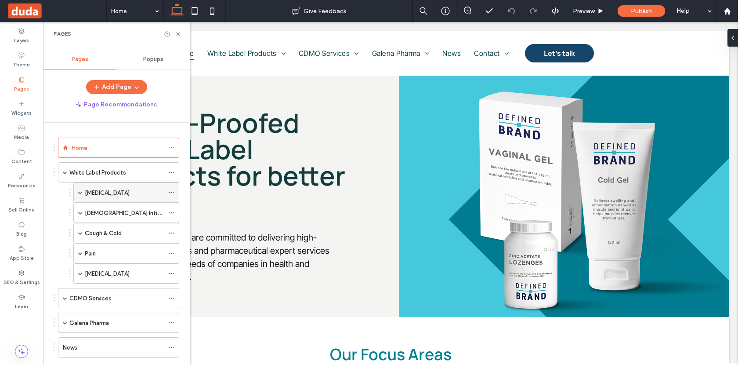
click at [80, 193] on span at bounding box center [80, 192] width 4 height 4
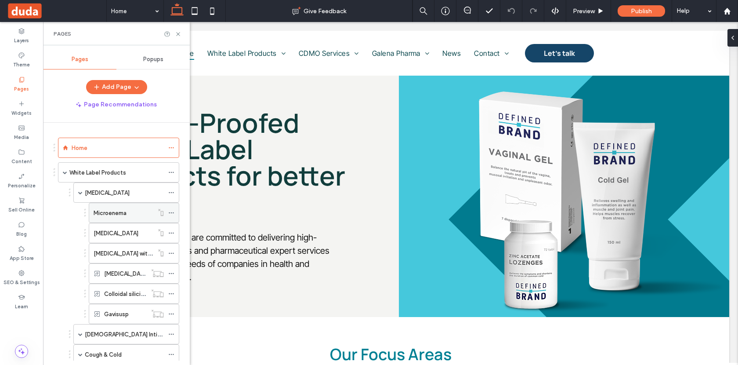
click at [171, 213] on use at bounding box center [171, 212] width 5 height 1
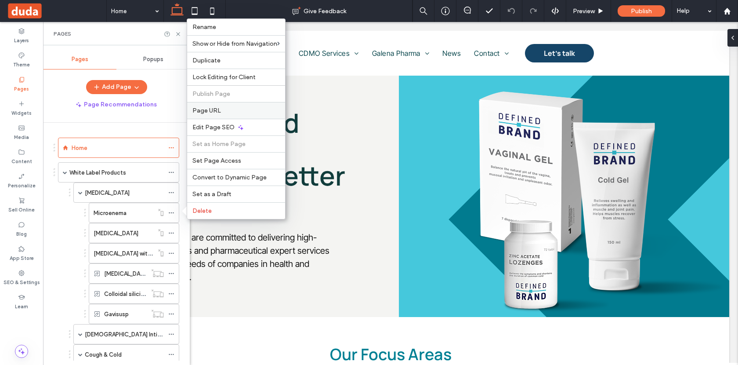
click at [269, 114] on label "Page URL" at bounding box center [236, 110] width 87 height 7
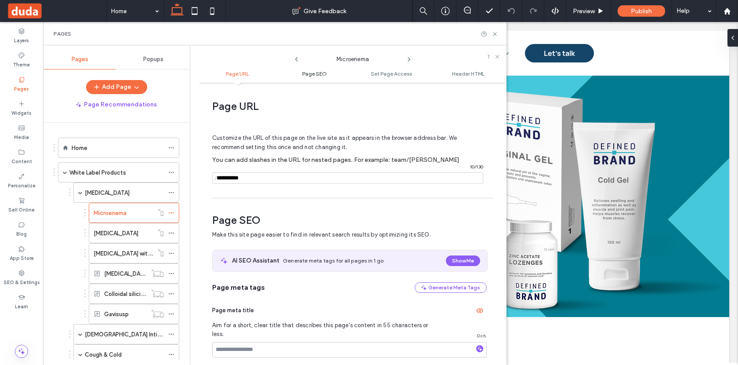
click at [319, 74] on span "Page SEO" at bounding box center [314, 73] width 25 height 7
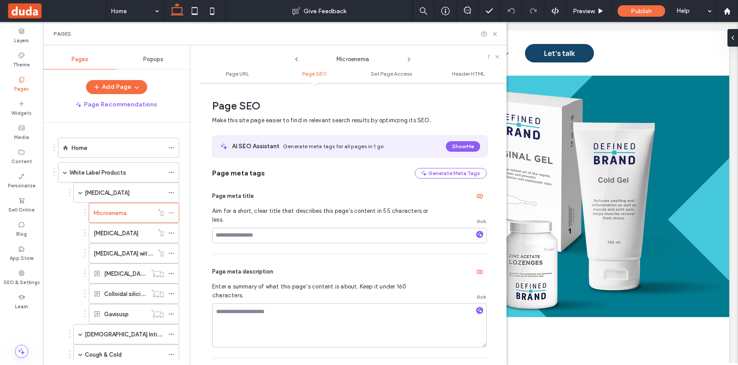
scroll to position [116, 0]
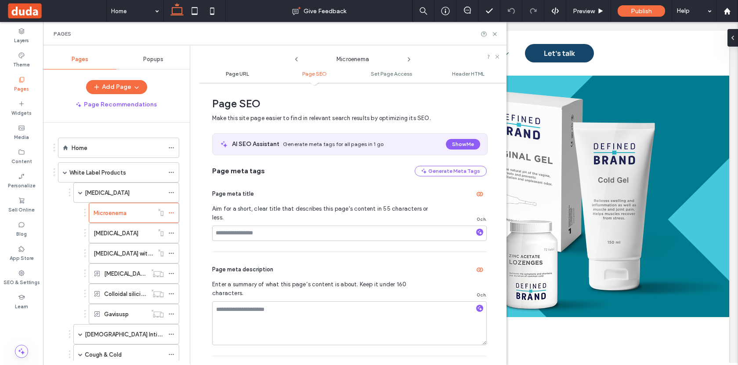
click at [242, 73] on span "Page URL" at bounding box center [237, 73] width 23 height 7
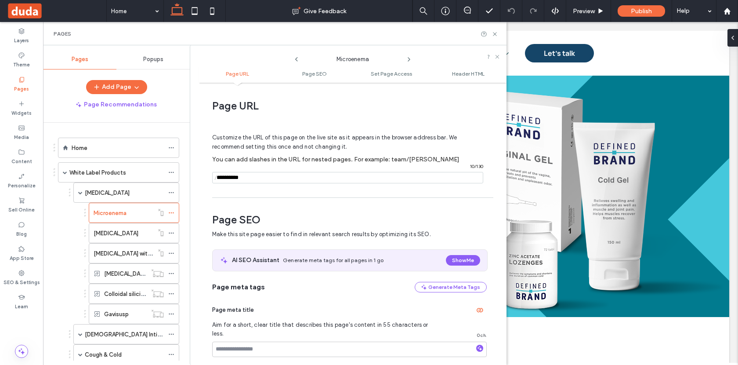
scroll to position [0, 0]
click at [582, 12] on span "Preview" at bounding box center [584, 10] width 22 height 7
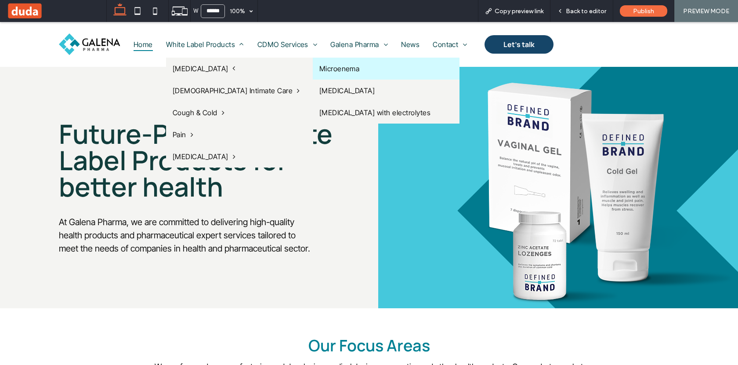
click at [313, 68] on link "Microenema" at bounding box center [386, 69] width 147 height 22
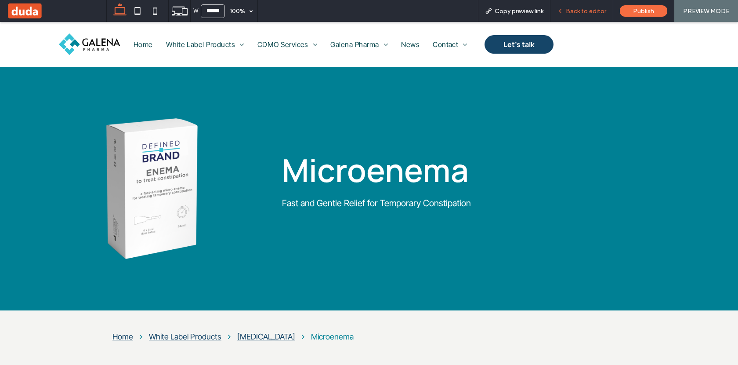
click at [584, 14] on span "Back to editor" at bounding box center [586, 10] width 40 height 7
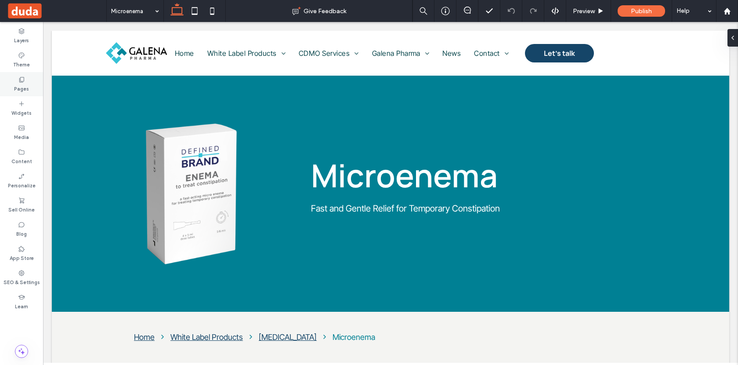
click at [20, 86] on label "Pages" at bounding box center [21, 88] width 15 height 10
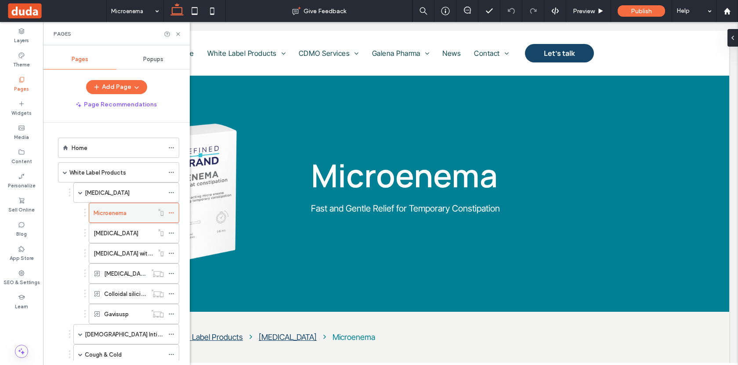
click at [171, 213] on icon at bounding box center [171, 213] width 6 height 6
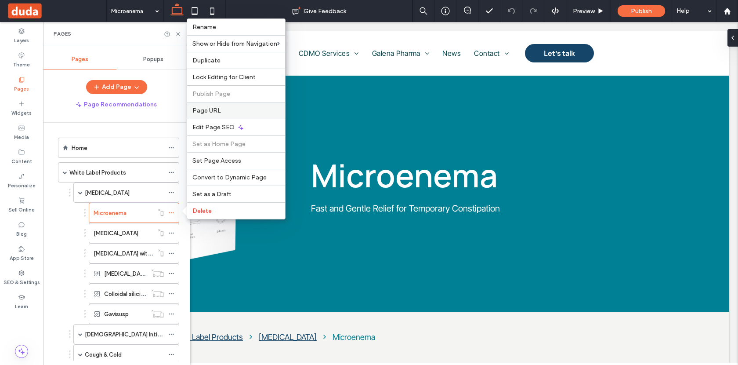
click at [237, 107] on label "Page URL" at bounding box center [236, 110] width 87 height 7
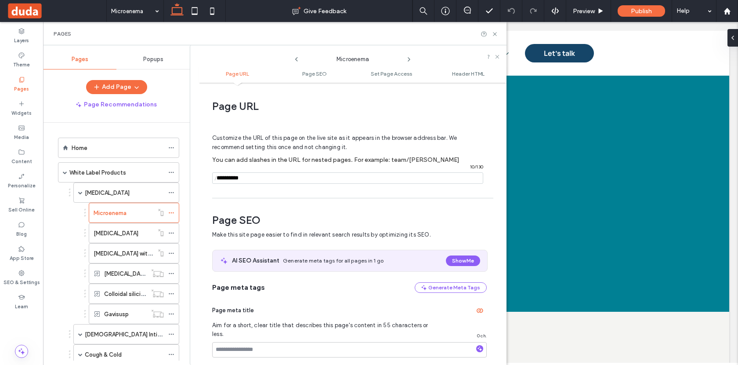
click at [219, 177] on input "notEmpty" at bounding box center [347, 177] width 271 height 11
click at [218, 179] on span "/" at bounding box center [215, 178] width 7 height 11
click at [218, 178] on span "/" at bounding box center [215, 178] width 7 height 11
click at [248, 178] on input "notEmpty" at bounding box center [347, 177] width 271 height 11
click at [264, 178] on input "notEmpty" at bounding box center [347, 177] width 271 height 11
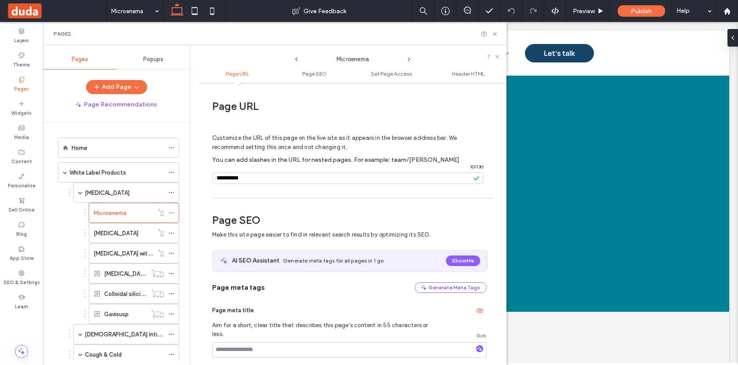
click at [204, 190] on div "Page URL Customize the URL of this page on the live site as it appears in the b…" at bounding box center [353, 223] width 308 height 273
